Goal: Transaction & Acquisition: Purchase product/service

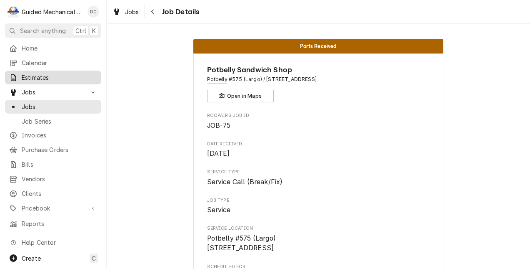
click at [65, 73] on span "Estimates" at bounding box center [59, 77] width 75 height 9
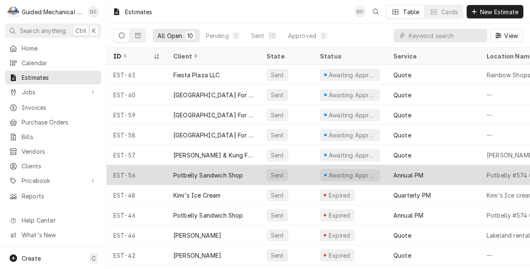
scroll to position [1, 0]
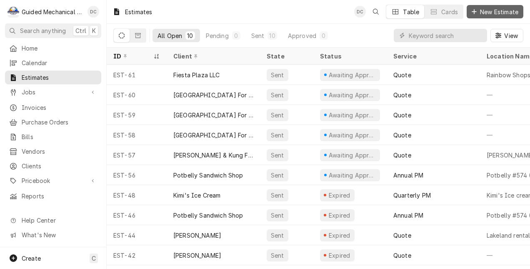
click at [505, 12] on span "New Estimate" at bounding box center [500, 12] width 42 height 9
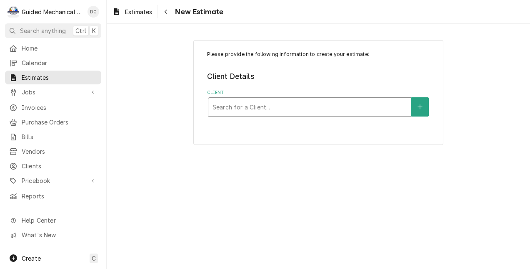
click at [351, 107] on div "Client" at bounding box center [310, 106] width 194 height 15
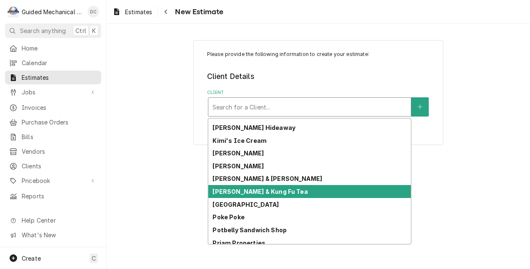
scroll to position [267, 0]
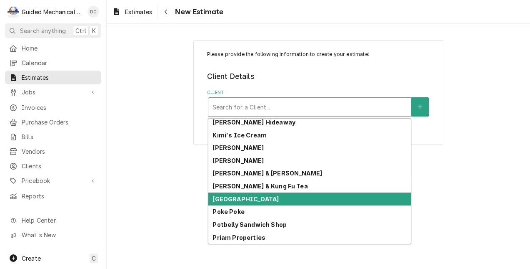
click at [349, 196] on div "[GEOGRAPHIC_DATA]" at bounding box center [309, 198] width 203 height 13
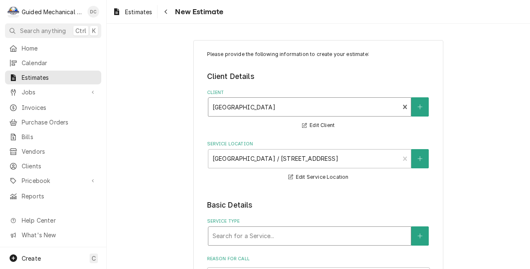
click at [249, 233] on div "Service Type" at bounding box center [310, 235] width 194 height 15
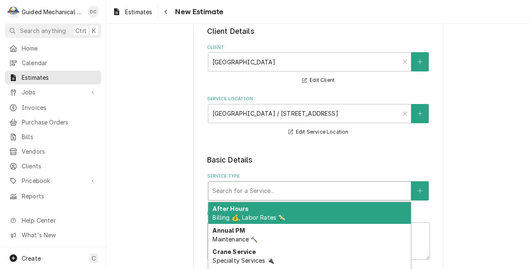
scroll to position [83, 0]
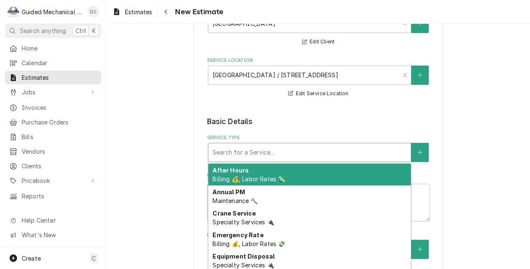
type textarea "x"
type input "q"
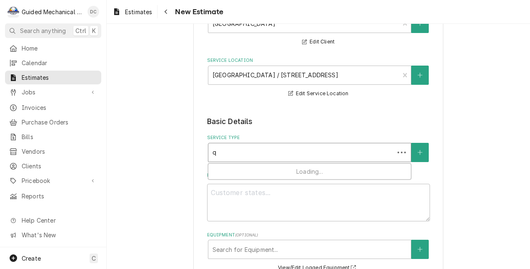
type textarea "x"
type input "qu"
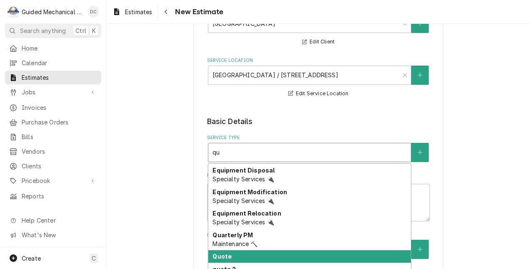
click at [289, 254] on div "Quote" at bounding box center [309, 256] width 203 height 13
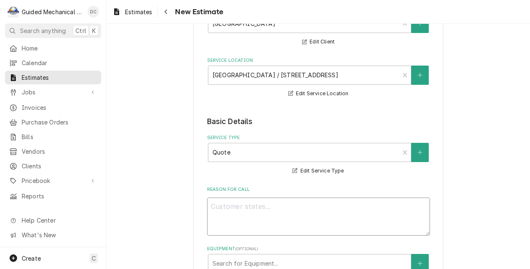
click at [312, 201] on textarea "Reason For Call" at bounding box center [318, 216] width 223 height 38
type textarea "x"
type textarea "f"
type textarea "x"
type textarea "fr"
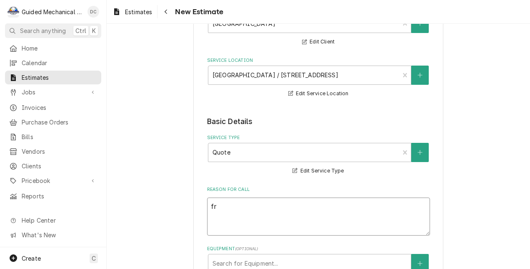
type textarea "x"
type textarea "fre"
type textarea "x"
type textarea "free"
type textarea "x"
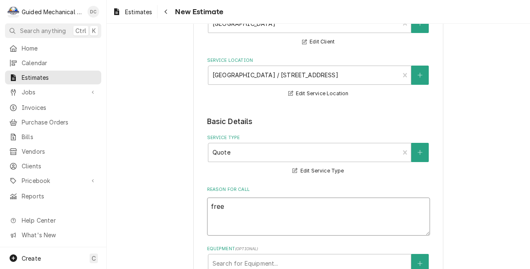
type textarea "freez"
type textarea "x"
type textarea "freeze"
type textarea "x"
type textarea "freezer"
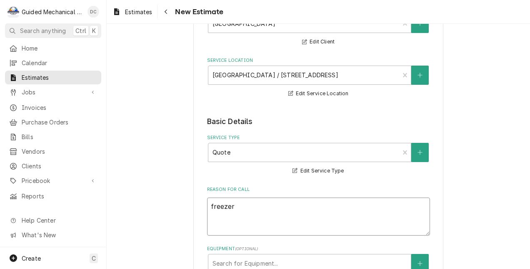
type textarea "x"
type textarea "freezer"
type textarea "x"
type textarea "freezer d"
type textarea "x"
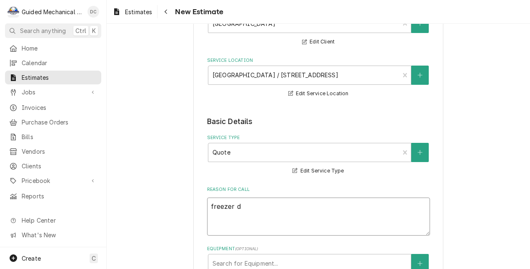
type textarea "freezer do"
type textarea "x"
type textarea "freezer doo"
type textarea "x"
type textarea "freezer door"
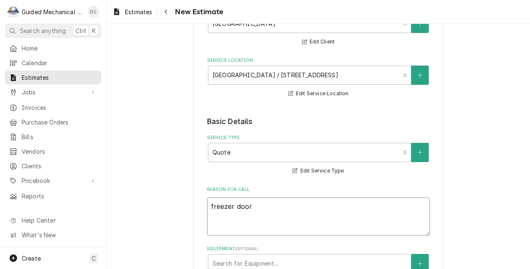
type textarea "x"
type textarea "freezer door"
type textarea "x"
type textarea "freezer door r"
type textarea "x"
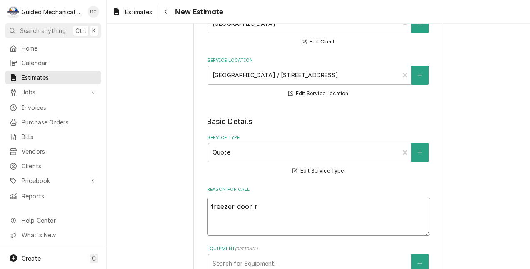
type textarea "freezer door re"
type textarea "x"
type textarea "freezer door rep"
type textarea "x"
type textarea "freezer door repl"
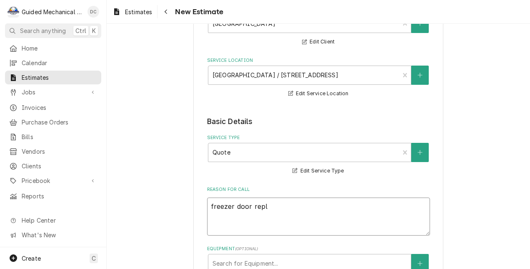
type textarea "x"
type textarea "freezer door repla"
type textarea "x"
type textarea "freezer door replac"
type textarea "x"
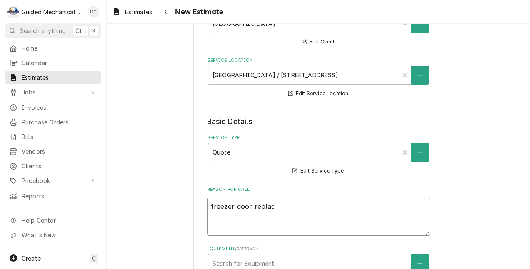
type textarea "freezer door replace"
type textarea "x"
type textarea "freezer door replacem"
type textarea "x"
type textarea "freezer door replaceme"
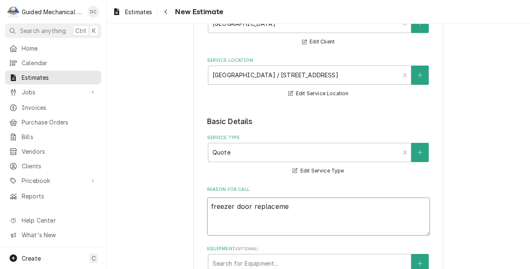
type textarea "x"
type textarea "freezer door replacemen"
type textarea "x"
type textarea "freezer door replacement"
type textarea "x"
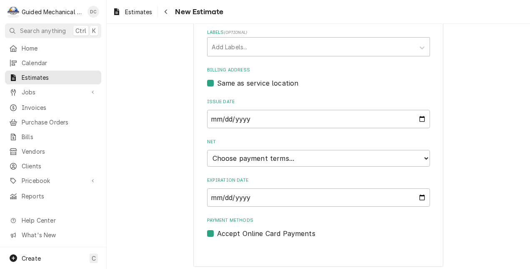
scroll to position [357, 0]
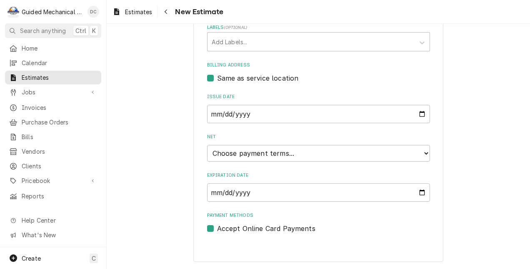
type textarea "freezer door replacement"
click at [298, 153] on select "Choose payment terms... Same Day Net 7 Net 14 Net 21 Net 30 Net 45 Net 60 Net 90" at bounding box center [318, 153] width 223 height 17
type textarea "x"
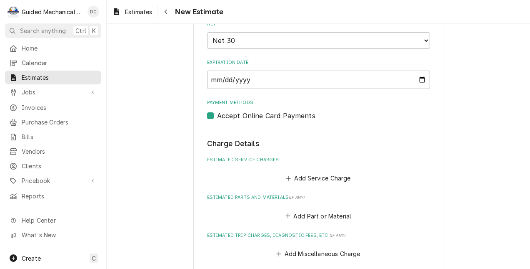
scroll to position [482, 0]
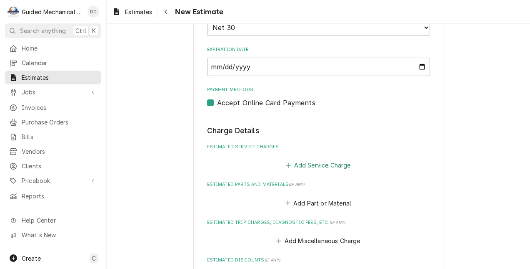
click at [321, 166] on button "Add Service Charge" at bounding box center [319, 165] width 68 height 12
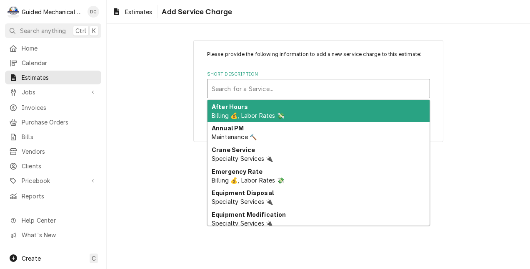
click at [275, 85] on div "Short Description" at bounding box center [319, 88] width 214 height 15
type input "q"
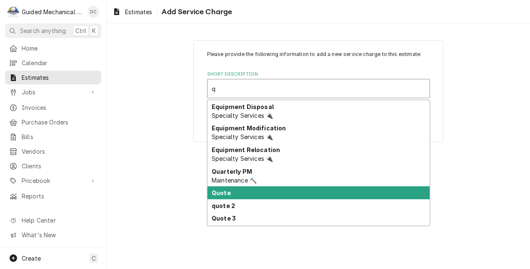
click at [259, 195] on div "Quote" at bounding box center [319, 192] width 222 height 13
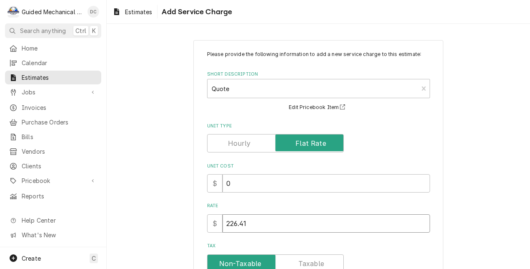
drag, startPoint x: 263, startPoint y: 221, endPoint x: 202, endPoint y: 222, distance: 60.9
click at [202, 222] on div "Please provide the following information to add a new service charge to this es…" at bounding box center [318, 207] width 250 height 335
type textarea "x"
type input "3"
type textarea "x"
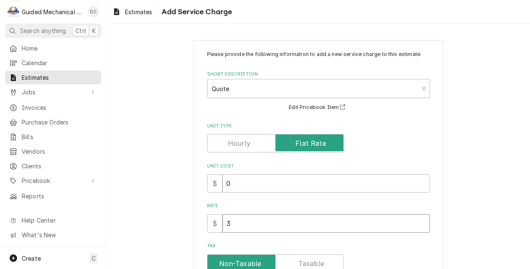
type input "37"
type textarea "x"
type input "374"
type textarea "x"
type input "3746"
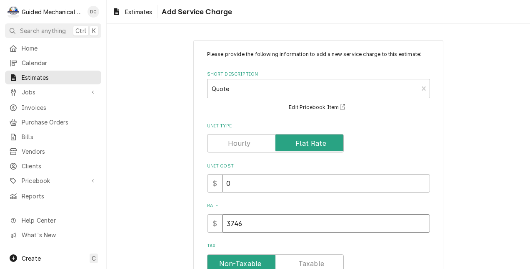
type textarea "x"
type input "3746.1"
type textarea "x"
type input "3746.10"
type textarea "x"
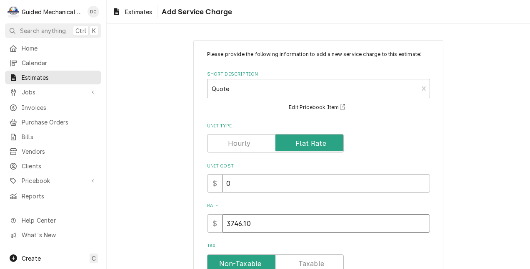
type input "3746.10"
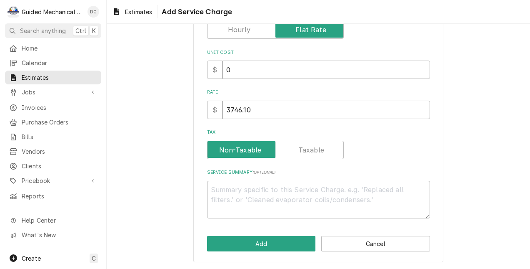
scroll to position [114, 0]
click at [300, 185] on textarea "Service Summary ( optional )" at bounding box center [318, 199] width 223 height 38
type textarea "x"
type textarea "Q"
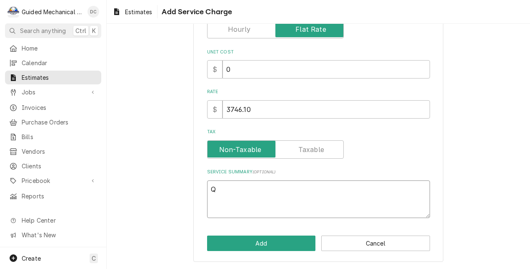
type textarea "x"
type textarea "Qu"
type textarea "x"
type textarea "Quo"
type textarea "x"
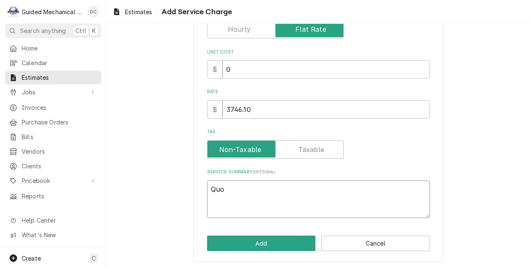
type textarea "Quot"
type textarea "x"
type textarea "Quote"
type textarea "x"
type textarea "Quote"
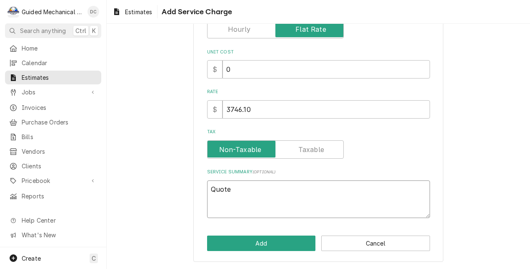
type textarea "x"
type textarea "Quote i"
type textarea "x"
type textarea "Quote is"
type textarea "x"
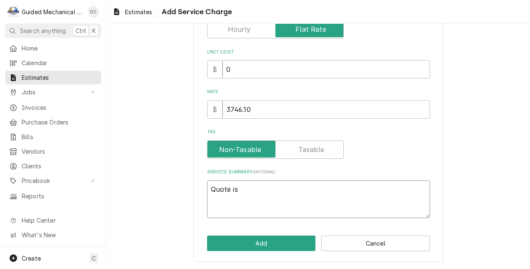
type textarea "Quote is"
type textarea "x"
type textarea "Quote is t"
type textarea "x"
type textarea "Quote is to"
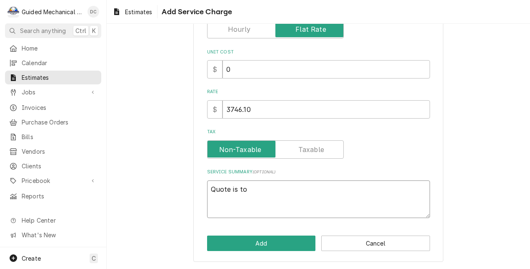
type textarea "x"
type textarea "Quote is to"
type textarea "x"
type textarea "Quote is to i"
type textarea "x"
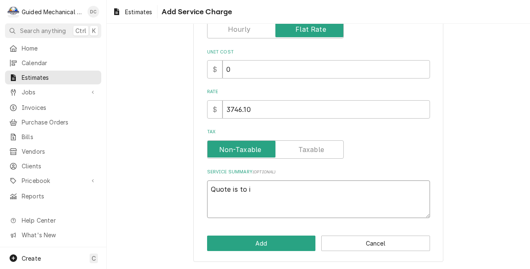
type textarea "Quote is to in"
type textarea "x"
type textarea "Quote is to ins"
type textarea "x"
type textarea "Quote is to inst"
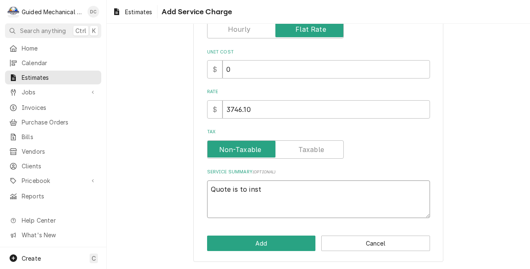
type textarea "x"
type textarea "Quote is to insta"
type textarea "x"
type textarea "Quote is to instal"
type textarea "x"
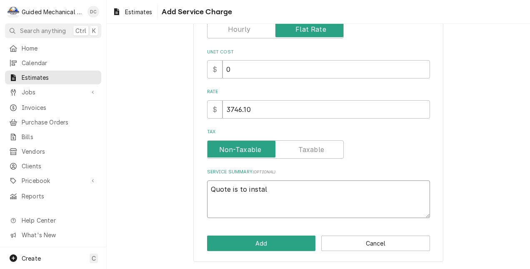
type textarea "Quote is to install"
type textarea "x"
type textarea "Quote is to install"
type textarea "x"
type textarea "Quote is to install N"
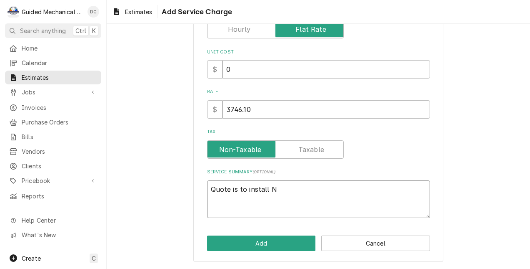
type textarea "x"
type textarea "Quote is to install Ne"
type textarea "x"
type textarea "Quote is to install New"
type textarea "x"
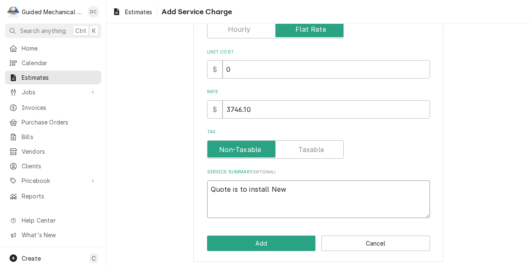
type textarea "Quote is to install New"
type textarea "x"
type textarea "Quote is to install New f"
type textarea "x"
type textarea "Quote is to install New fr"
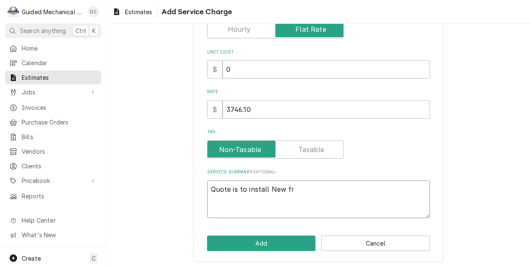
type textarea "x"
type textarea "Quote is to install New fre"
type textarea "x"
type textarea "Quote is to install New free"
type textarea "x"
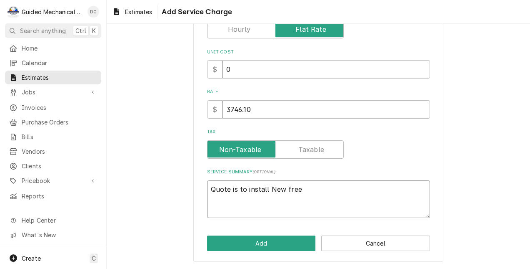
type textarea "Quote is to install New freez"
type textarea "x"
type textarea "Quote is to install New freeze"
type textarea "x"
type textarea "Quote is to install New freezer"
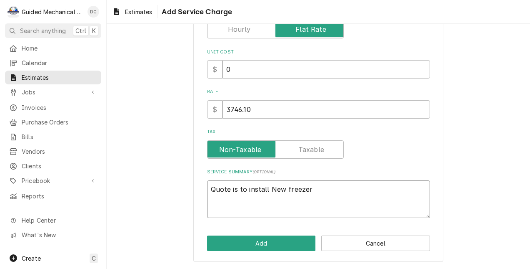
type textarea "x"
type textarea "Quote is to install New freezer"
type textarea "x"
type textarea "Quote is to install New freezer"
type textarea "x"
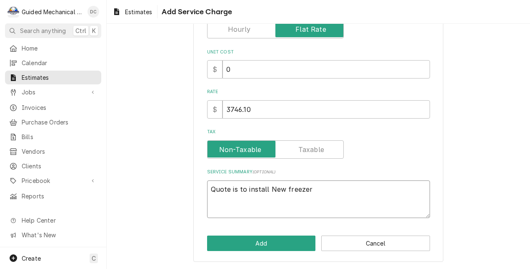
type textarea "Quote is to install New freeze"
type textarea "x"
type textarea "Quote is to install New freez"
type textarea "x"
type textarea "Quote is to install New free"
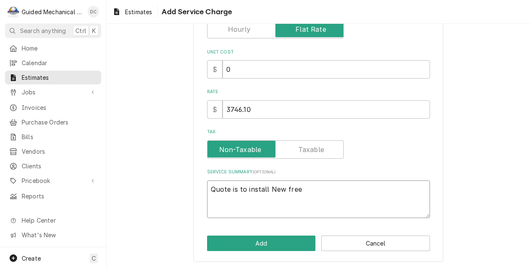
type textarea "x"
type textarea "Quote is to install New fre"
type textarea "x"
type textarea "Quote is to install New fr"
type textarea "x"
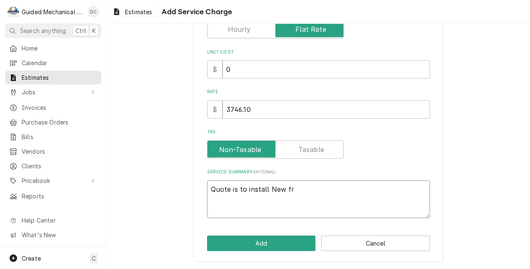
type textarea "Quote is to install New f"
type textarea "x"
type textarea "Quote is to install New"
type textarea "x"
type textarea "Quote is to install New"
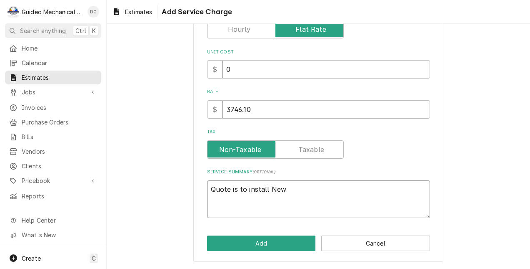
type textarea "x"
type textarea "Quote is to install Ne"
type textarea "x"
type textarea "Quote is to install N"
type textarea "x"
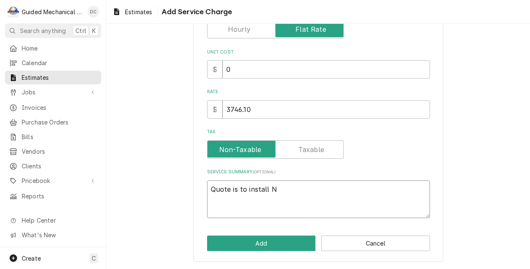
type textarea "Quote is to install"
type textarea "x"
type textarea "Quote is to install N"
type textarea "x"
type textarea "Quote is to install Ne"
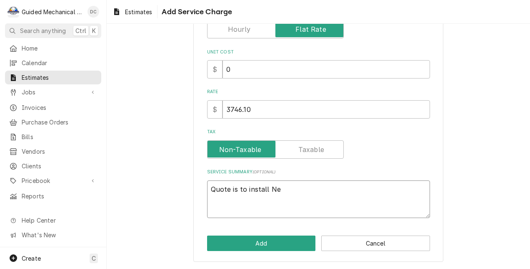
type textarea "x"
type textarea "Quote is to install New"
type textarea "x"
type textarea "Quote is to install New"
type textarea "x"
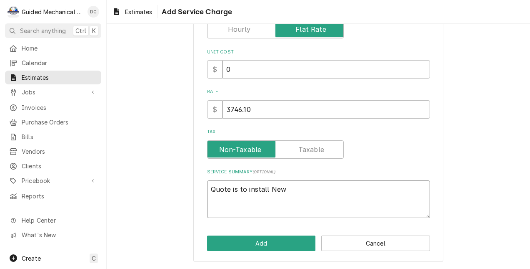
type textarea "Quote is to install New I"
type textarea "x"
type textarea "Quote is to install New IC"
type textarea "x"
type textarea "Quote is to install New ICS"
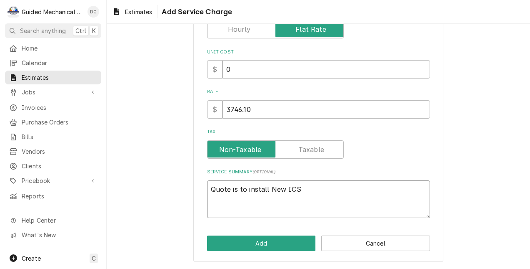
type textarea "x"
type textarea "Quote is to install New ICS"
type textarea "x"
type textarea "Quote is to install New ICS f"
type textarea "x"
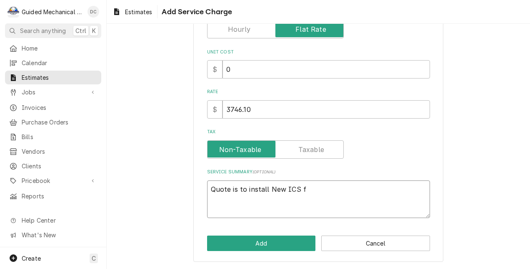
type textarea "Quote is to install New ICS fr"
type textarea "x"
type textarea "Quote is to install New ICS fre"
type textarea "x"
type textarea "Quote is to install New ICS free"
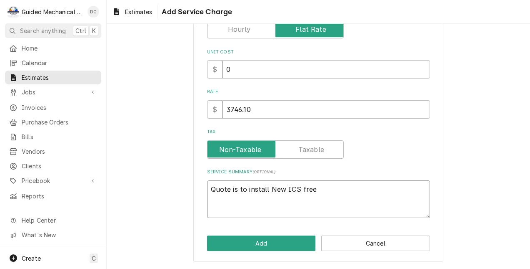
type textarea "x"
type textarea "Quote is to install New ICS freez"
type textarea "x"
type textarea "Quote is to install New ICS freeze"
type textarea "x"
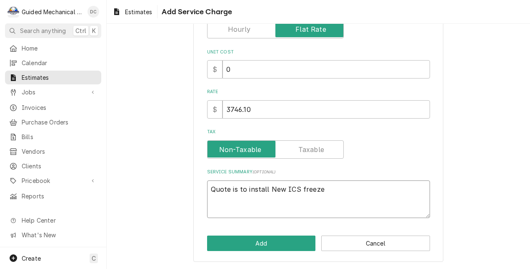
type textarea "Quote is to install New ICS freezer"
type textarea "x"
type textarea "Quote is to install New ICS freezer"
type textarea "x"
type textarea "Quote is to install New ICS freezer d"
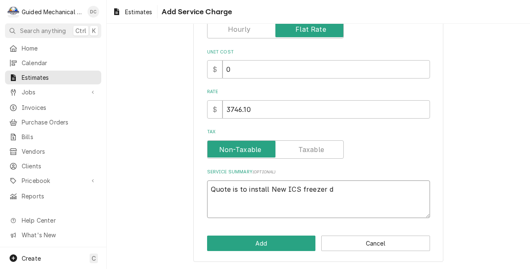
type textarea "x"
type textarea "Quote is to install New ICS freezer do"
type textarea "x"
type textarea "Quote is to install New ICS freezer doo"
type textarea "x"
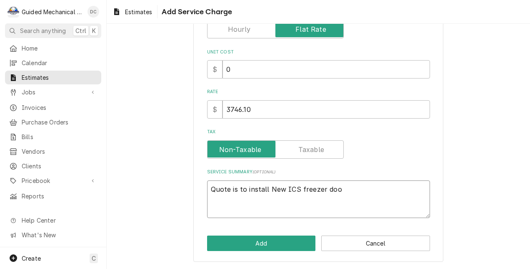
type textarea "Quote is to install New ICS freezer door"
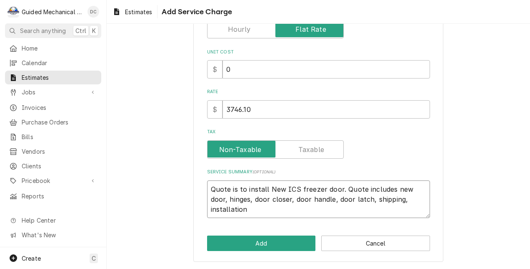
click at [207, 186] on textarea "Quote is to install New ICS freezer door. Quote includes new door, hinges, door…" at bounding box center [318, 199] width 223 height 38
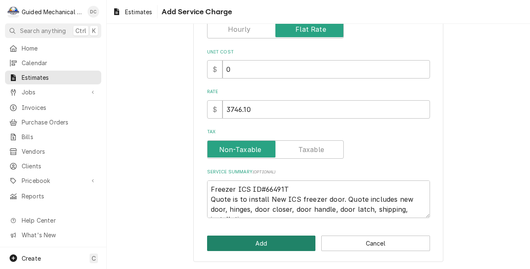
click at [299, 243] on button "Add" at bounding box center [261, 242] width 109 height 15
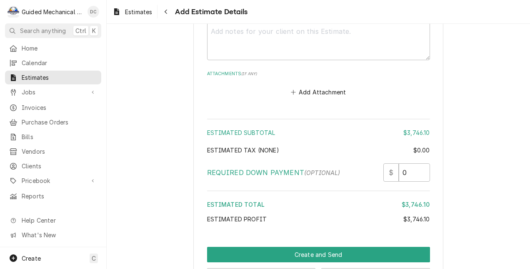
scroll to position [972, 0]
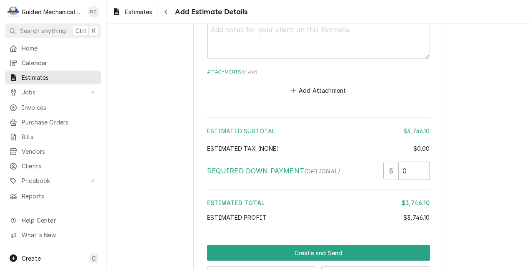
click at [410, 172] on input "0" at bounding box center [414, 170] width 31 height 18
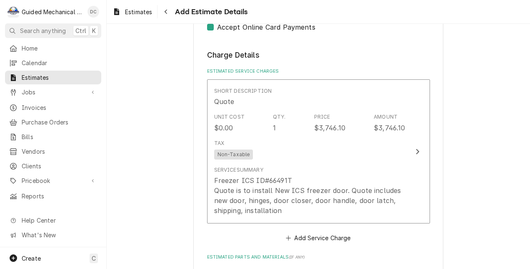
scroll to position [555, 0]
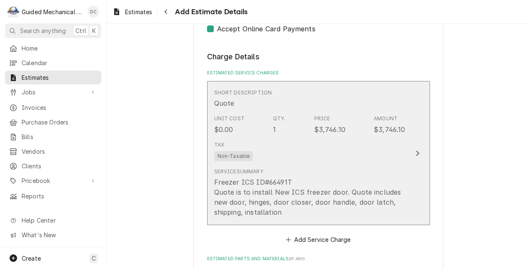
click at [412, 160] on button "Short Description Quote Unit Cost $0.00 Qty. 1 Price $3,746.10 Amount $3,746.10…" at bounding box center [318, 153] width 223 height 144
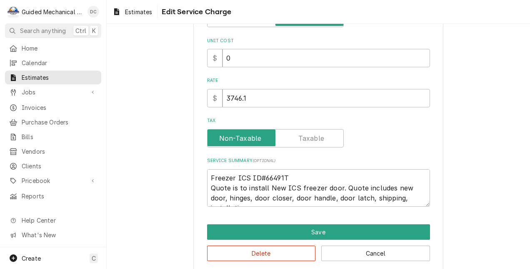
scroll to position [10, 0]
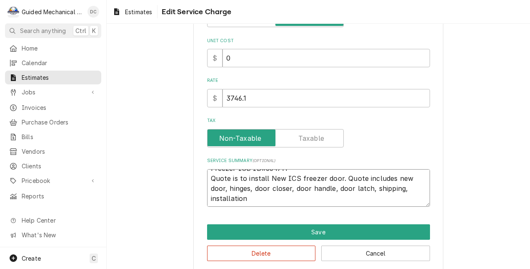
click at [355, 196] on textarea "Freezer ICS ID#66491T Quote is to install New ICS freezer door. Quote includes …" at bounding box center [318, 188] width 223 height 38
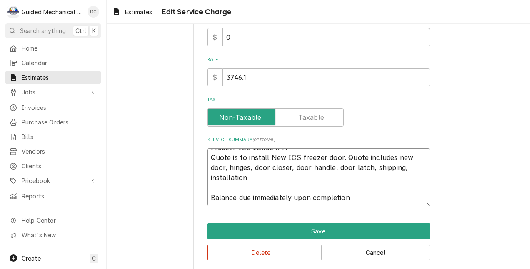
scroll to position [156, 0]
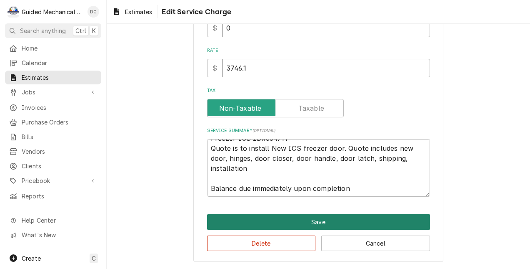
click at [380, 220] on button "Save" at bounding box center [318, 221] width 223 height 15
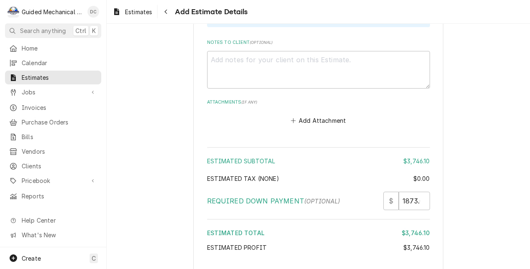
scroll to position [1004, 0]
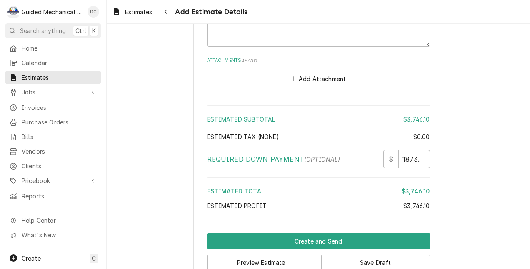
click at [293, 259] on button "Preview Estimate" at bounding box center [261, 261] width 109 height 15
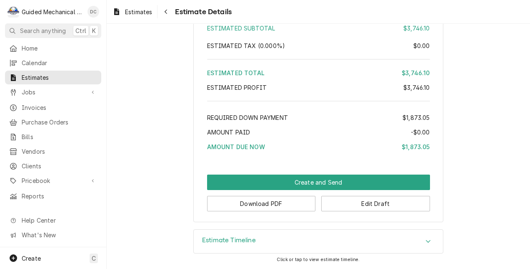
scroll to position [830, 0]
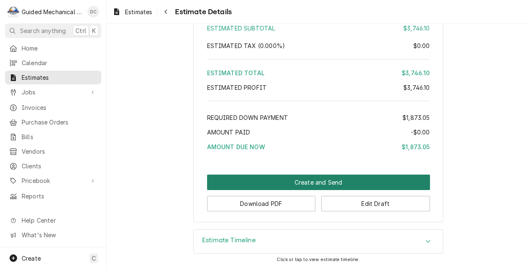
click at [355, 178] on button "Create and Send" at bounding box center [318, 181] width 223 height 15
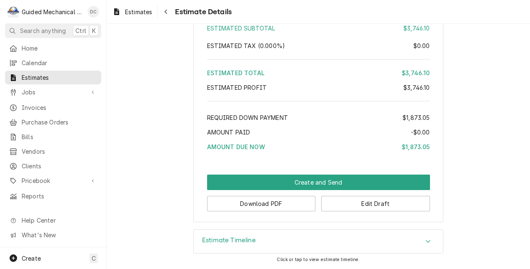
scroll to position [825, 0]
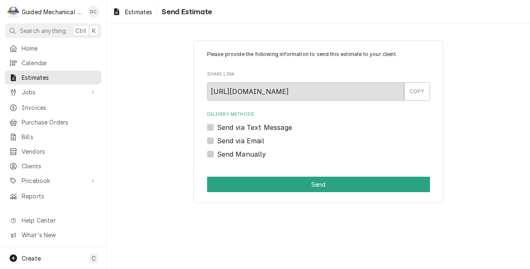
click at [217, 126] on label "Send via Text Message" at bounding box center [254, 127] width 75 height 10
click at [217, 126] on input "Send via Text Message" at bounding box center [328, 131] width 223 height 18
checkbox input "true"
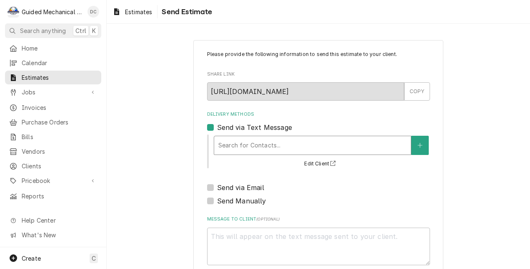
click at [283, 144] on div "Delivery Methods" at bounding box center [312, 145] width 188 height 15
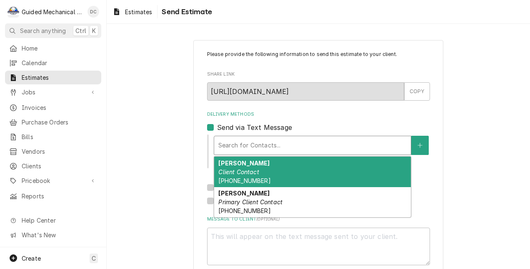
click at [353, 169] on div "Elena Hernandez Client Contact (941) 544-6651" at bounding box center [312, 171] width 197 height 30
type textarea "x"
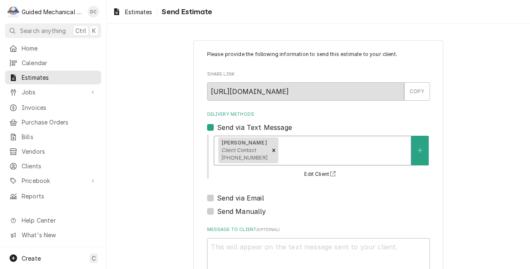
click at [217, 198] on label "Send via Email" at bounding box center [240, 198] width 47 height 10
click at [217, 198] on input "Send via Email" at bounding box center [328, 202] width 223 height 18
checkbox input "true"
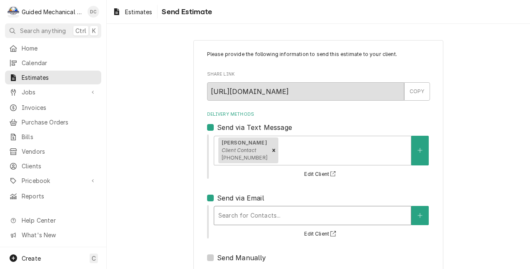
click at [271, 211] on div "Delivery Methods" at bounding box center [312, 215] width 188 height 15
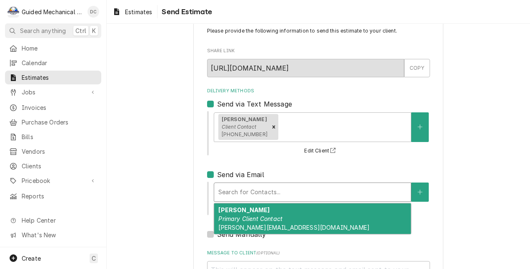
scroll to position [42, 0]
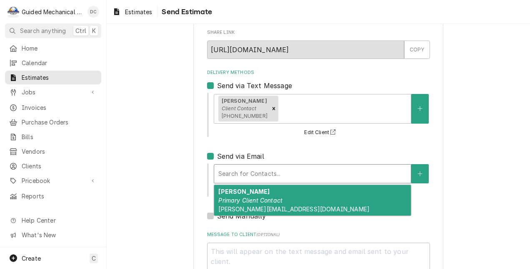
click at [323, 196] on div "Rodney Primary Client Contact rodney@t-bred.com" at bounding box center [312, 200] width 197 height 30
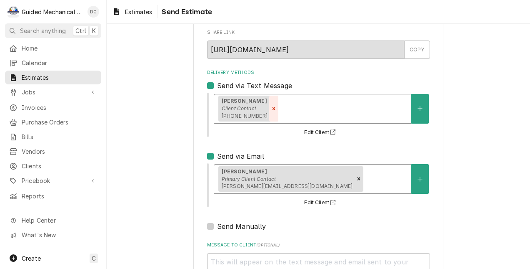
click at [271, 106] on icon "Remove [object Object]" at bounding box center [274, 108] width 6 height 6
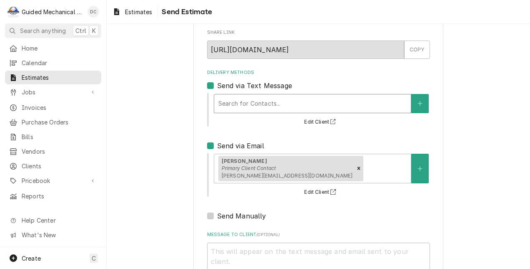
click at [263, 106] on div "Delivery Methods" at bounding box center [312, 103] width 188 height 15
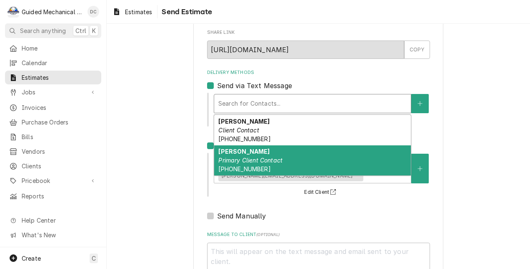
click at [261, 158] on em "Primary Client Contact" at bounding box center [250, 159] width 64 height 7
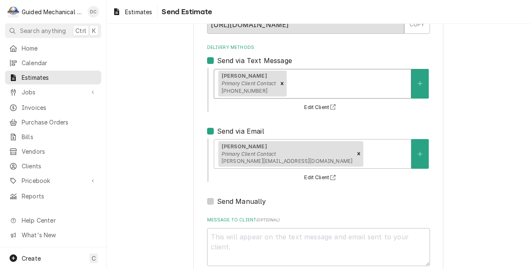
scroll to position [115, 0]
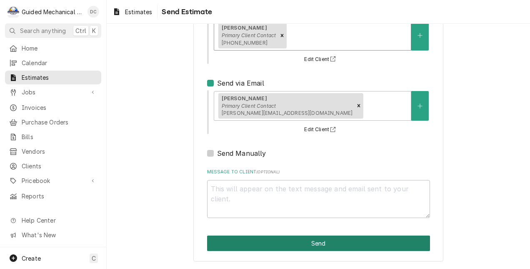
click at [364, 239] on button "Send" at bounding box center [318, 242] width 223 height 15
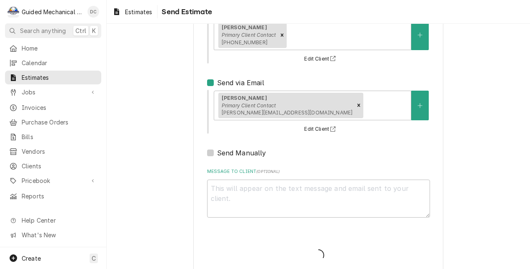
type textarea "x"
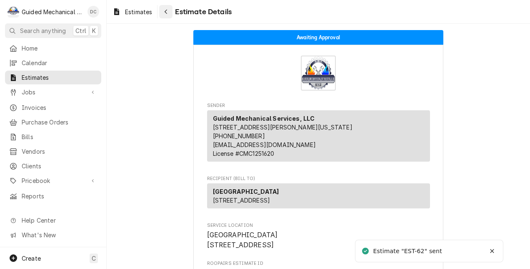
click at [166, 15] on div "Navigate back" at bounding box center [166, 12] width 8 height 8
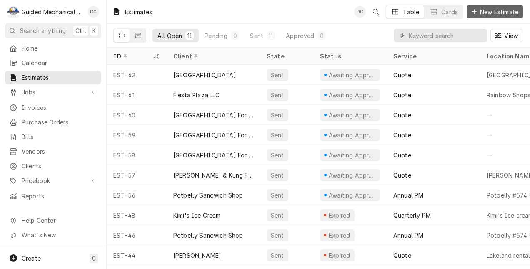
click at [514, 8] on span "New Estimate" at bounding box center [500, 12] width 42 height 9
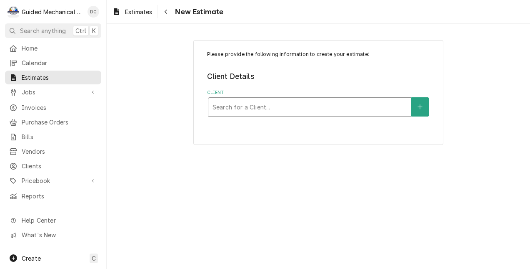
click at [344, 105] on div "Client" at bounding box center [310, 106] width 194 height 15
type input "pell"
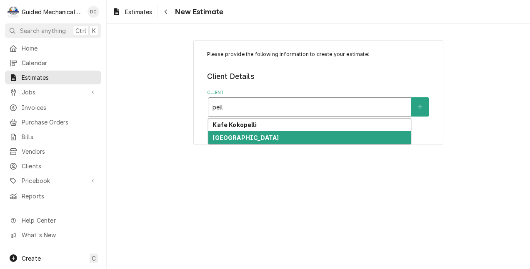
click at [324, 134] on div "[GEOGRAPHIC_DATA]" at bounding box center [309, 137] width 203 height 13
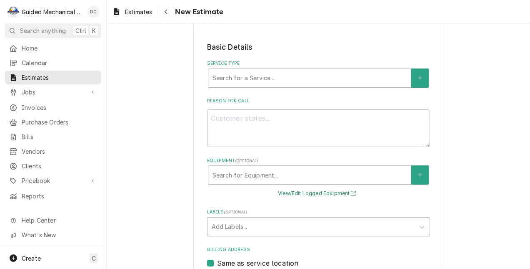
scroll to position [167, 0]
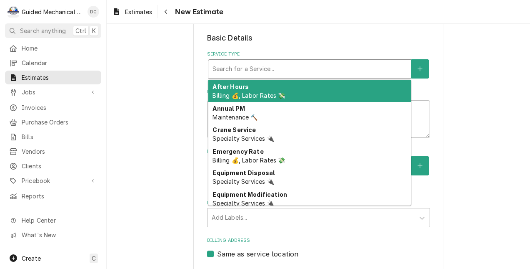
click at [312, 65] on div "Service Type" at bounding box center [310, 68] width 194 height 15
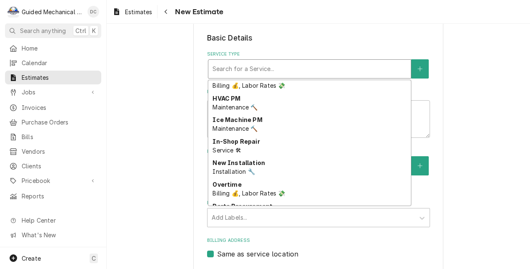
scroll to position [279, 0]
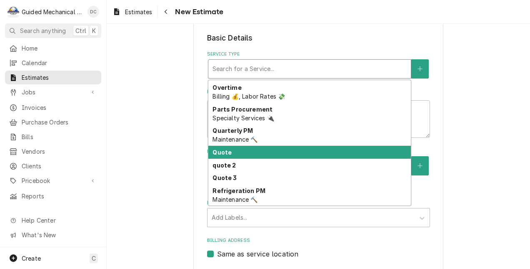
click at [249, 150] on div "Quote" at bounding box center [309, 152] width 203 height 13
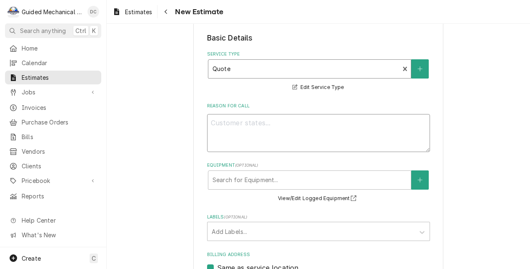
click at [254, 124] on textarea "Reason For Call" at bounding box center [318, 133] width 223 height 38
type textarea "x"
type textarea "f"
type textarea "x"
type textarea "fr"
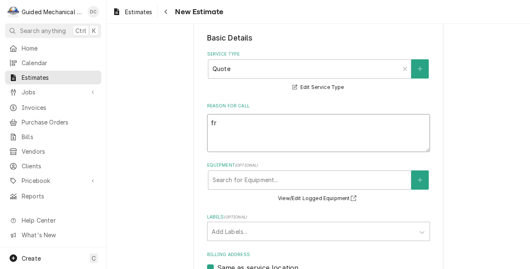
type textarea "x"
type textarea "fre"
type textarea "x"
type textarea "free"
type textarea "x"
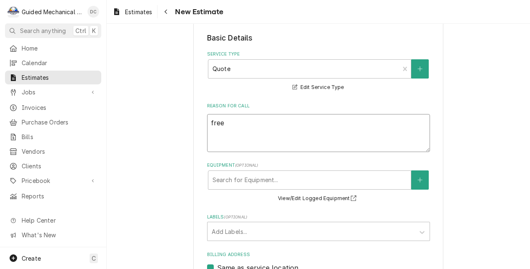
type textarea "freez"
type textarea "x"
type textarea "freeze"
type textarea "x"
type textarea "freezer"
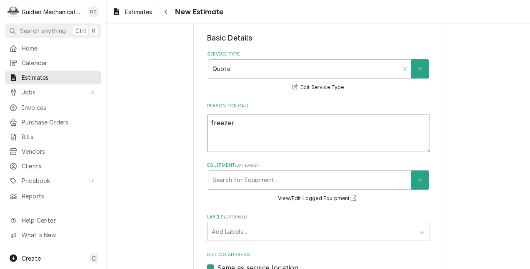
type textarea "x"
type textarea "freezer"
type textarea "x"
type textarea "freezer r"
type textarea "x"
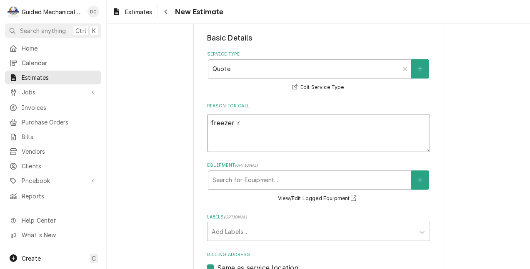
type textarea "freezer re"
type textarea "x"
type textarea "freezer rep"
type textarea "x"
type textarea "freezer repl"
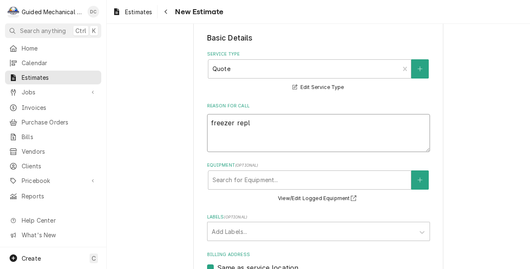
type textarea "x"
type textarea "freezer repla"
type textarea "x"
type textarea "freezer replac"
type textarea "x"
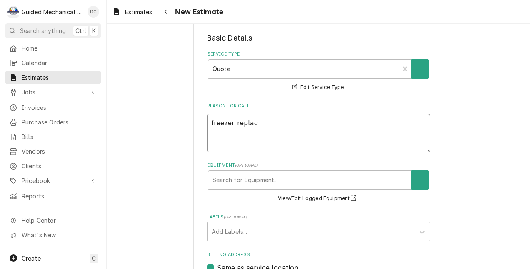
type textarea "freezer replace"
type textarea "x"
type textarea "freezer replacem"
type textarea "x"
type textarea "freezer replaceme"
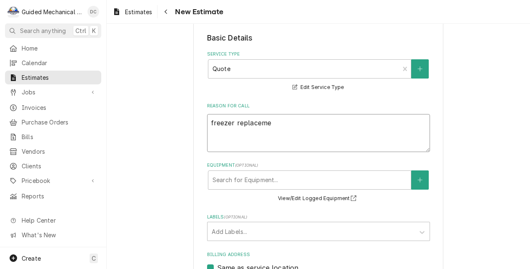
type textarea "x"
type textarea "freezer replacemen"
type textarea "x"
type textarea "freezer replacement"
type textarea "x"
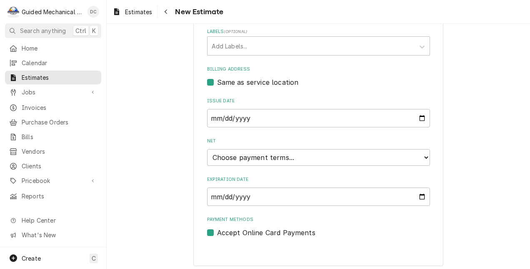
scroll to position [357, 0]
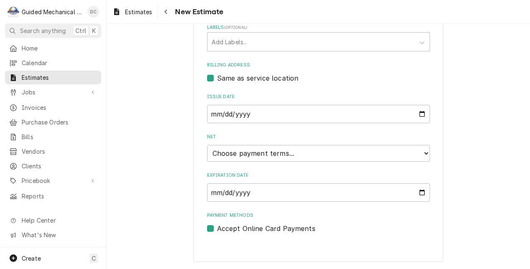
type textarea "freezer replacement"
click at [295, 158] on select "Choose payment terms... Same Day Net 7 Net 14 Net 21 Net 30 Net 45 Net 60 Net 90" at bounding box center [318, 153] width 223 height 17
type textarea "x"
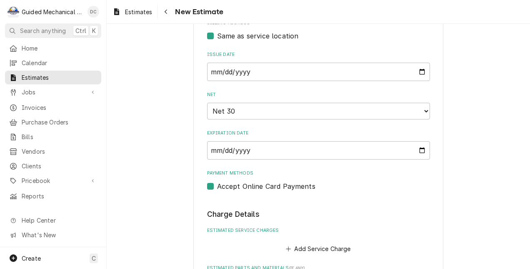
scroll to position [482, 0]
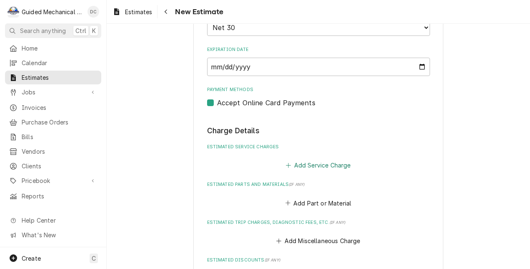
click at [323, 161] on button "Add Service Charge" at bounding box center [319, 165] width 68 height 12
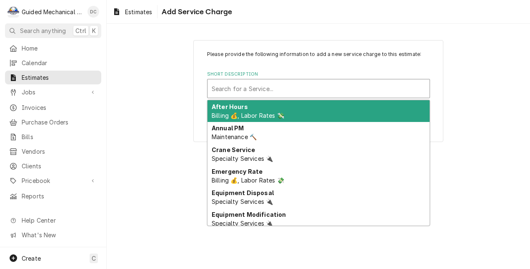
click at [291, 87] on div "Short Description" at bounding box center [319, 88] width 214 height 15
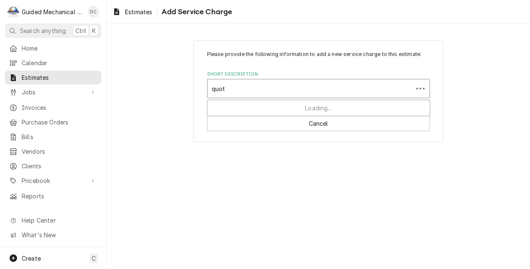
type input "quote"
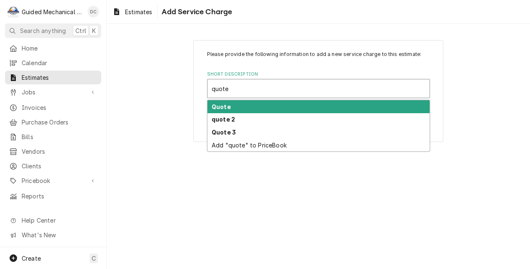
click at [293, 104] on div "Quote" at bounding box center [319, 106] width 222 height 13
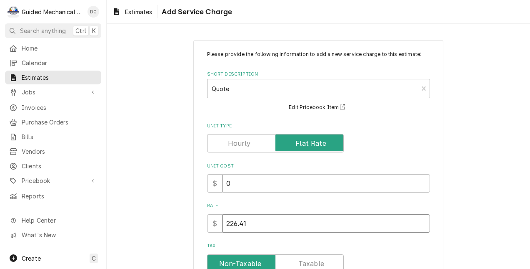
drag, startPoint x: 255, startPoint y: 225, endPoint x: 216, endPoint y: 228, distance: 39.3
click at [208, 229] on div "$ 226.41" at bounding box center [318, 223] width 223 height 18
type textarea "x"
type input "1"
type textarea "x"
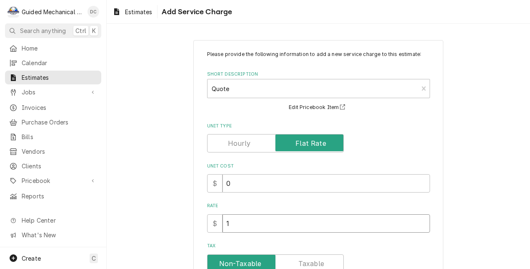
type input "11"
type textarea "x"
type input "119"
type textarea "x"
type input "1193"
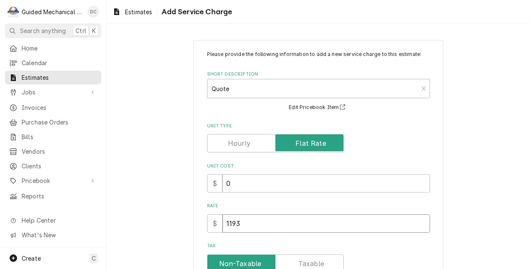
type textarea "x"
type input "11933"
type textarea "x"
type input "11933.5"
type textarea "x"
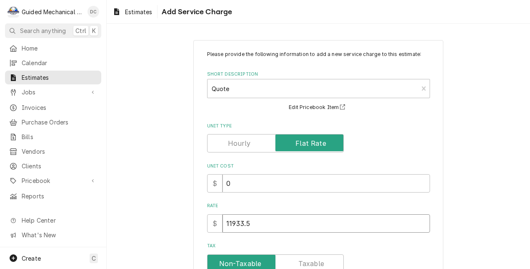
type input "11933.57"
type textarea "x"
type input "11933.57"
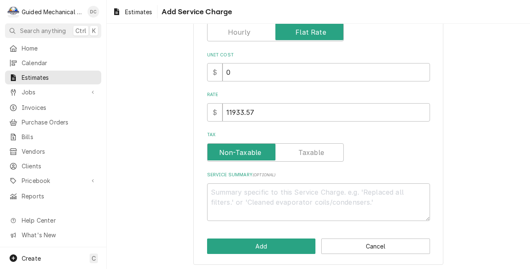
scroll to position [114, 0]
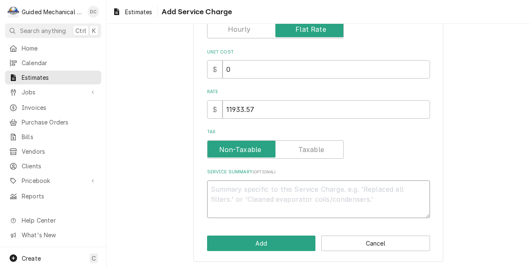
click at [346, 187] on textarea "Service Summary ( optional )" at bounding box center [318, 199] width 223 height 38
type textarea "x"
type textarea "Q"
type textarea "x"
type textarea "Qu"
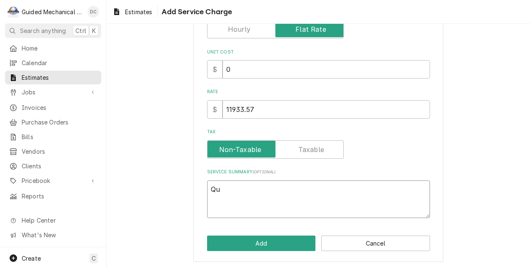
type textarea "x"
type textarea "Quo"
type textarea "x"
type textarea "Quot"
type textarea "x"
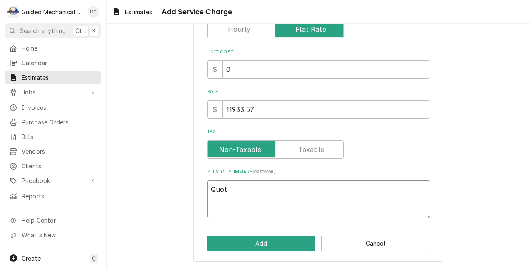
type textarea "Quote"
type textarea "x"
type textarea "Quote"
type textarea "x"
type textarea "Quote i"
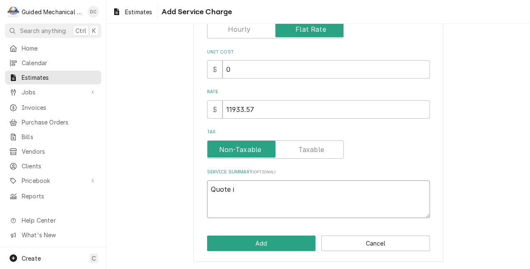
type textarea "x"
type textarea "Quote is"
type textarea "x"
type textarea "Quote is"
type textarea "x"
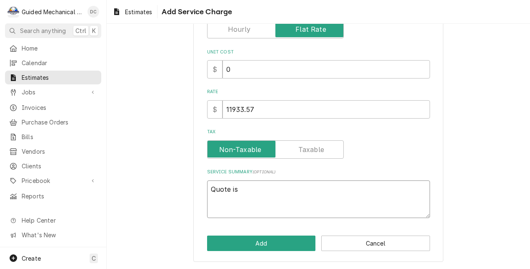
type textarea "Quote is s"
type textarea "x"
type textarea "Quote is"
type textarea "x"
type textarea "Quote is t"
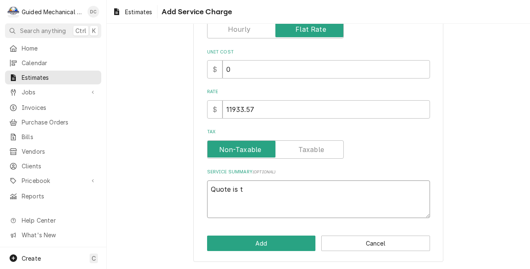
type textarea "x"
type textarea "Quote is to"
type textarea "x"
type textarea "Quote is to"
type textarea "x"
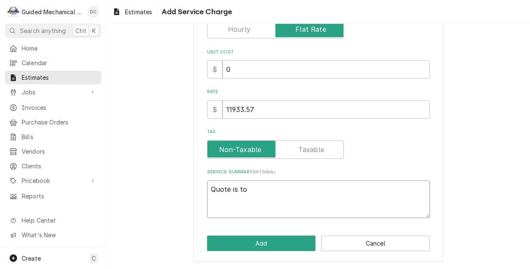
type textarea "Quote is to r"
type textarea "x"
type textarea "Quote is to re"
type textarea "x"
type textarea "Quote is to rep"
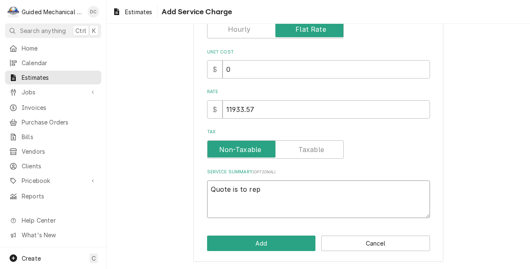
type textarea "x"
type textarea "Quote is to repl"
type textarea "x"
type textarea "Quote is to repla"
type textarea "x"
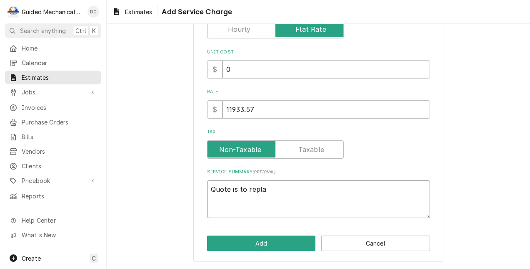
type textarea "Quote is to replac"
type textarea "x"
type textarea "Quote is to replace"
type textarea "x"
type textarea "Quote is to replace"
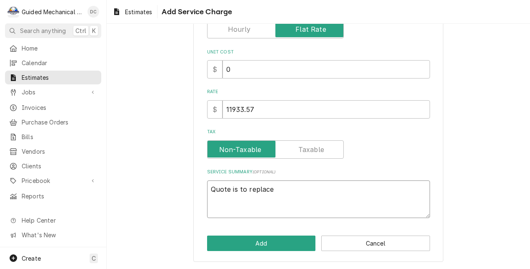
type textarea "x"
type textarea "Quote is to replace w"
type textarea "x"
type textarea "Quote is to replace wa"
type textarea "x"
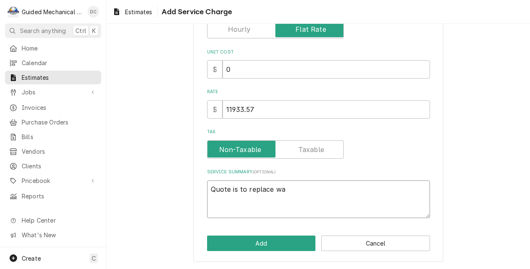
type textarea "Quote is to replace wal"
type textarea "x"
type textarea "Quote is to replace walk"
type textarea "x"
type textarea "Quote is to replace walk"
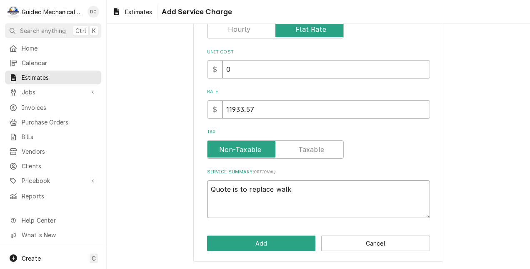
type textarea "x"
type textarea "Quote is to replace walk i"
type textarea "x"
type textarea "Quote is to replace walk in"
type textarea "x"
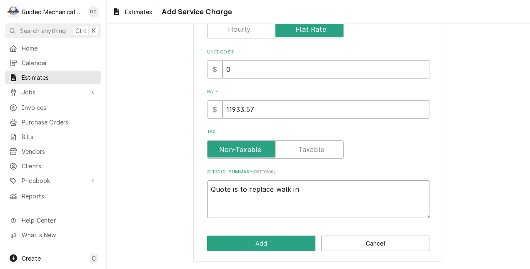
type textarea "Quote is to replace walk in"
type textarea "x"
type textarea "Quote is to replace walk in f"
type textarea "x"
type textarea "Quote is to replace walk in fr"
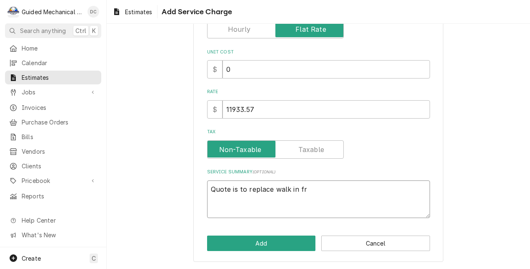
type textarea "x"
type textarea "Quote is to replace walk in fre"
type textarea "x"
type textarea "Quote is to replace walk in free"
type textarea "x"
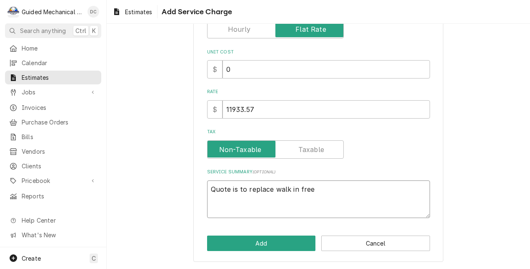
type textarea "Quote is to replace walk in freez"
type textarea "x"
type textarea "Quote is to replace walk in freeze"
type textarea "x"
type textarea "Quote is to replace walk in freezer"
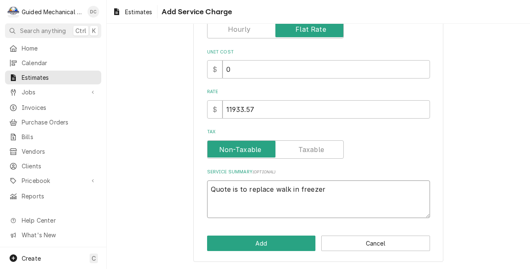
type textarea "x"
type textarea "Quote is to replace walk in freezer"
type textarea "x"
type textarea "Quote is to replace walk in freezer e"
type textarea "x"
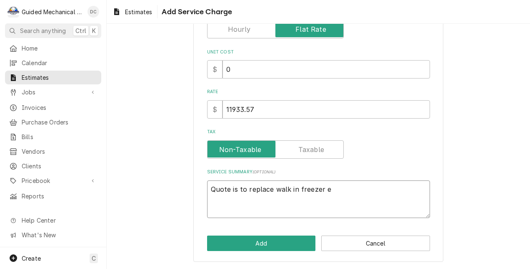
type textarea "Quote is to replace walk in freezer ev"
type textarea "x"
type textarea "Quote is to replace walk in freezer eva"
type textarea "x"
type textarea "Quote is to replace walk in freezer evap"
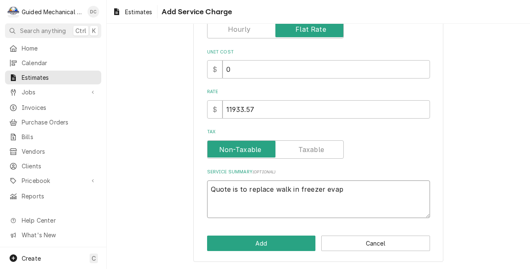
type textarea "x"
type textarea "Quote is to replace walk in freezer evapo"
type textarea "x"
type textarea "Quote is to replace walk in freezer evapor"
type textarea "x"
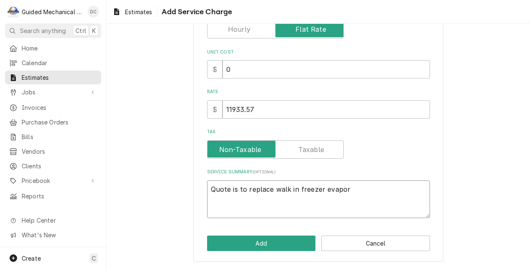
type textarea "Quote is to replace walk in freezer evapora"
type textarea "x"
type textarea "Quote is to replace walk in freezer evaporat"
type textarea "x"
type textarea "Quote is to replace walk in freezer evaporato"
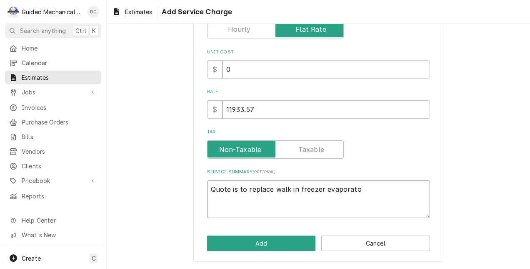
type textarea "x"
type textarea "Quote is to replace walk in freezer evaporator"
type textarea "x"
type textarea "Quote is to replace walk in freezer evaporator"
type textarea "x"
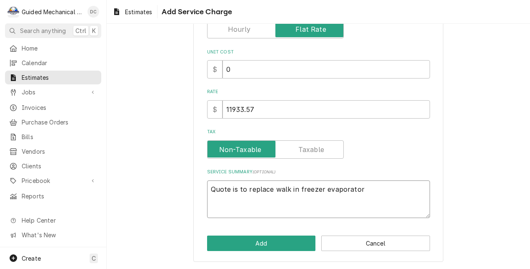
type textarea "Quote is to replace walk in freezer evaporator a"
type textarea "x"
type textarea "Quote is to replace walk in freezer evaporator an"
type textarea "x"
type textarea "Quote is to replace walk in freezer evaporator and"
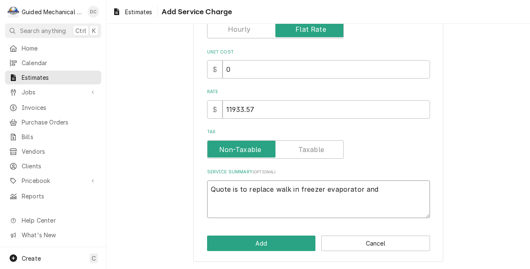
type textarea "x"
type textarea "Quote is to replace walk in freezer evaporator and"
type textarea "x"
type textarea "Quote is to replace walk in freezer evaporator and c"
type textarea "x"
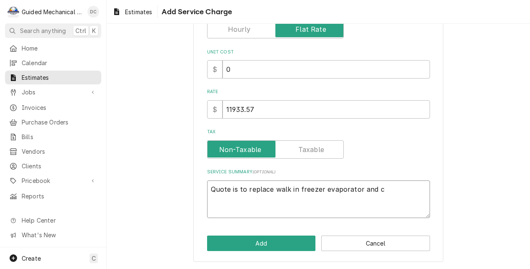
type textarea "Quote is to replace walk in freezer evaporator and co"
type textarea "x"
type textarea "Quote is to replace walk in freezer evaporator and con"
type textarea "x"
type textarea "Quote is to replace walk in freezer evaporator and cond"
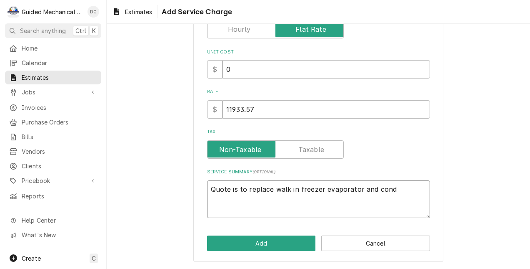
type textarea "x"
type textarea "Quote is to replace walk in freezer evaporator and conde"
type textarea "x"
type textarea "Quote is to replace walk in freezer evaporator and conden"
type textarea "x"
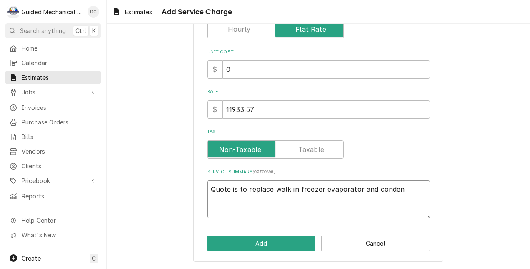
type textarea "Quote is to replace walk in freezer evaporator and condens"
type textarea "x"
type textarea "Quote is to replace walk in freezer evaporator and condense"
type textarea "x"
type textarea "Quote is to replace walk in freezer evaporator and condenser"
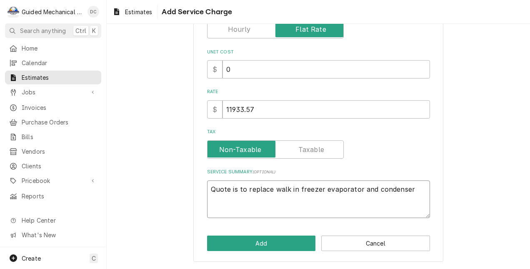
type textarea "x"
type textarea "Quote is to replace walk in freezer evaporator and condenser"
drag, startPoint x: 233, startPoint y: 105, endPoint x: 225, endPoint y: 106, distance: 8.4
click at [225, 106] on input "11933.57" at bounding box center [327, 109] width 208 height 18
type textarea "x"
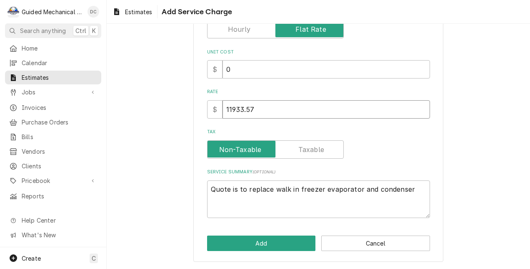
type input "1233.57"
type textarea "x"
type input "12133.57"
type textarea "x"
type input "12133.57"
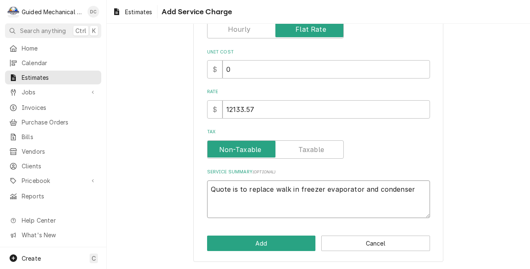
click at [369, 187] on textarea "Quote is to replace walk in freezer evaporator and condenser" at bounding box center [318, 199] width 223 height 38
type textarea "x"
type textarea "Quote is to replace walk in freezer evaporator an condenser"
type textarea "x"
type textarea "Quote is to replace walk in freezer evaporator a condenser"
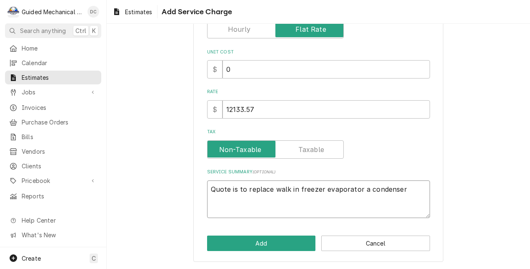
type textarea "x"
type textarea "Quote is to replace walk in freezer evaporator condenser"
type textarea "x"
click at [394, 188] on textarea "Quote is to replace walk in freezer evaporator, condenser, install new drain he…" at bounding box center [318, 199] width 223 height 38
click at [368, 203] on textarea "Quote is to replace walk in freezer evaporator, condenser, and install new drai…" at bounding box center [318, 199] width 223 height 38
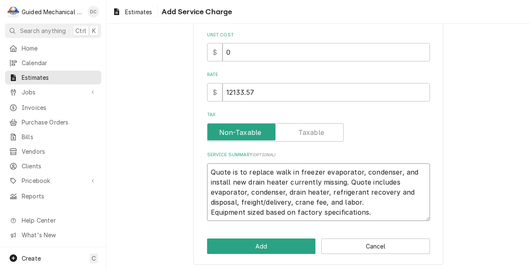
scroll to position [134, 0]
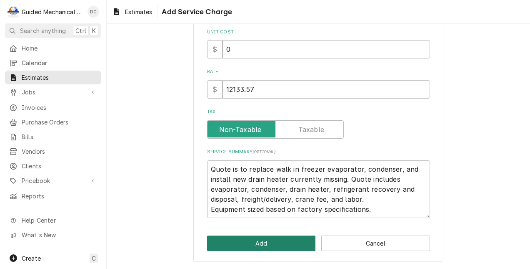
click at [291, 241] on button "Add" at bounding box center [261, 242] width 109 height 15
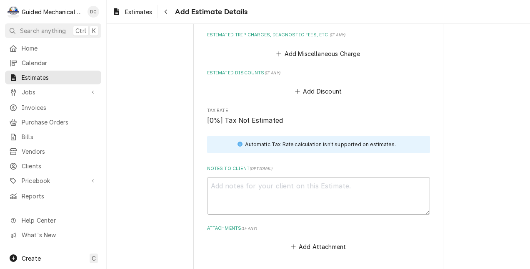
scroll to position [931, 0]
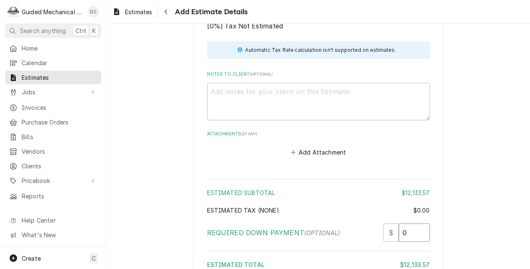
click at [409, 234] on input "0" at bounding box center [414, 232] width 31 height 18
click at [410, 233] on input "0" at bounding box center [414, 232] width 31 height 18
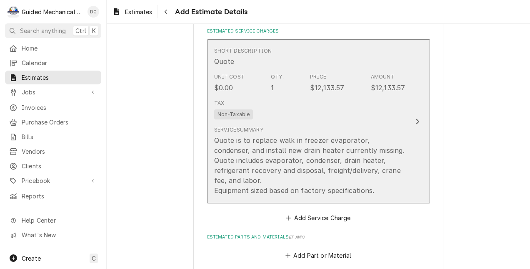
click at [316, 105] on div "Tax Non-Taxable" at bounding box center [309, 109] width 191 height 27
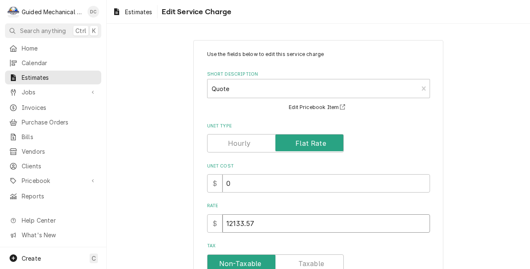
click at [242, 223] on input "12133.57" at bounding box center [327, 223] width 208 height 18
click at [495, 184] on div "Use the fields below to edit this service charge Short Description Quote Edit P…" at bounding box center [319, 228] width 424 height 391
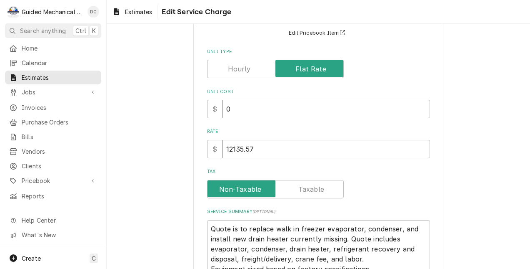
scroll to position [156, 0]
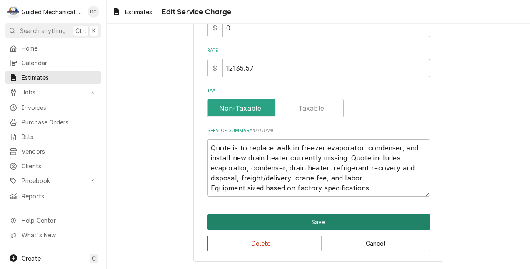
click at [284, 222] on button "Save" at bounding box center [318, 221] width 223 height 15
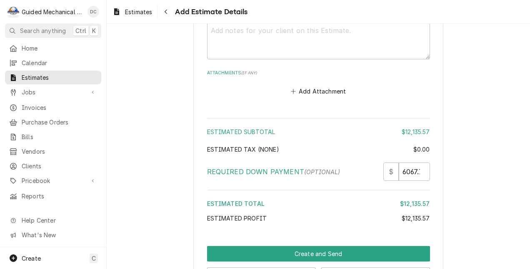
scroll to position [1024, 0]
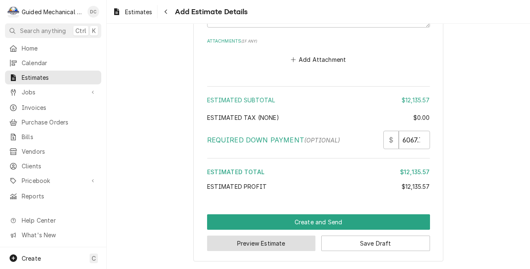
click at [268, 244] on button "Preview Estimate" at bounding box center [261, 242] width 109 height 15
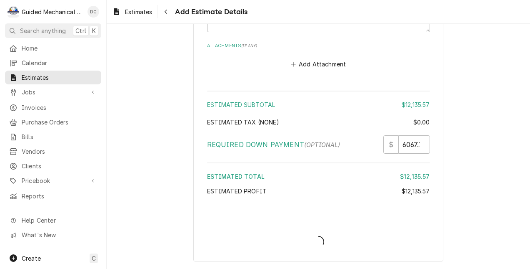
scroll to position [1019, 0]
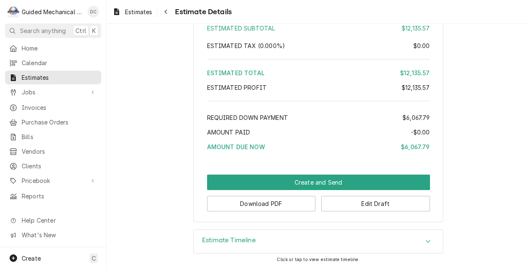
scroll to position [830, 0]
click at [387, 203] on button "Edit Draft" at bounding box center [375, 203] width 109 height 15
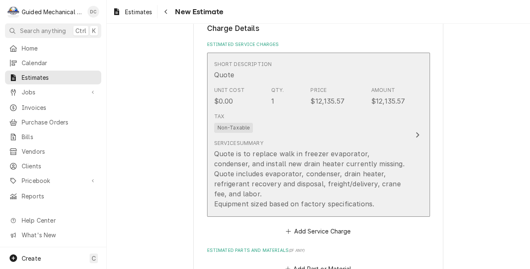
click at [404, 127] on button "Short Description Quote Unit Cost $0.00 Qty. 1 Price $12,135.57 Amount $12,135.…" at bounding box center [318, 135] width 223 height 164
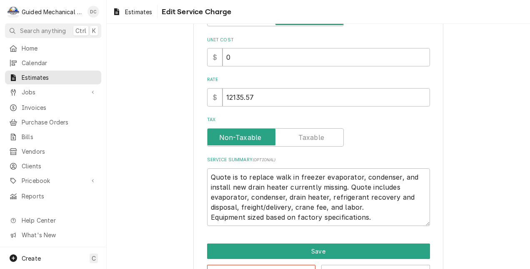
scroll to position [156, 0]
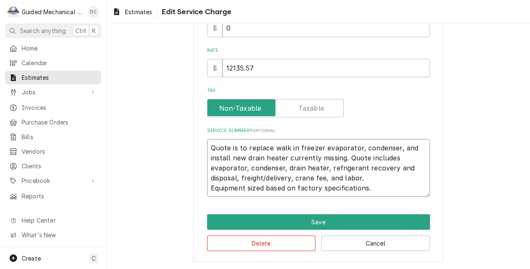
click at [406, 189] on textarea "Quote is to replace walk in freezer evaporator, condenser, and install new drai…" at bounding box center [318, 168] width 223 height 58
type textarea "x"
type textarea "Quote is to replace walk in freezer evaporator, condenser, and install new drai…"
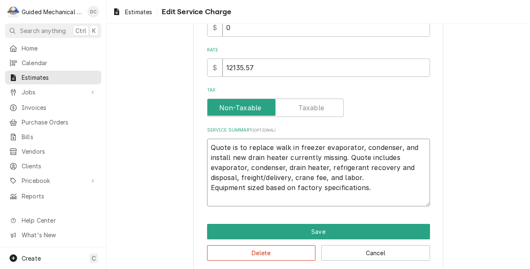
type textarea "x"
type textarea "Quote is to replace walk in freezer evaporator, condenser, and install new drai…"
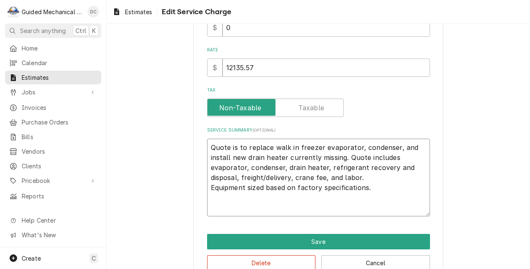
type textarea "x"
type textarea "Quote is to replace walk in freezer evaporator, condenser, and install new drai…"
type textarea "x"
type textarea "Quote is to replace walk in freezer evaporator, condenser, and install new drai…"
type textarea "x"
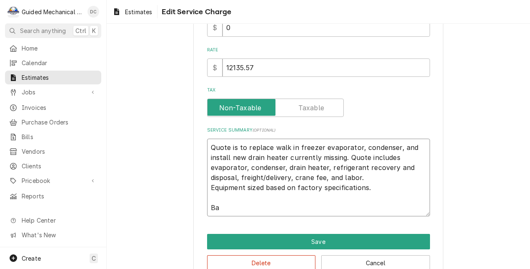
type textarea "Quote is to replace walk in freezer evaporator, condenser, and install new drai…"
type textarea "x"
type textarea "Quote is to replace walk in freezer evaporator, condenser, and install new drai…"
type textarea "x"
type textarea "Quote is to replace walk in freezer evaporator, condenser, and install new drai…"
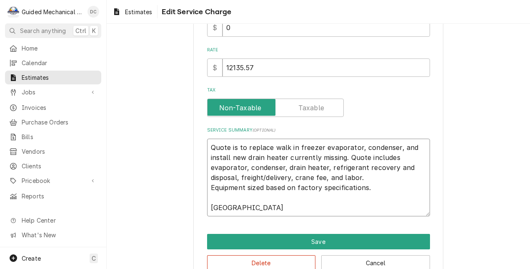
type textarea "x"
type textarea "Quote is to replace walk in freezer evaporator, condenser, and install new drai…"
type textarea "x"
type textarea "Quote is to replace walk in freezer evaporator, condenser, and install new drai…"
type textarea "x"
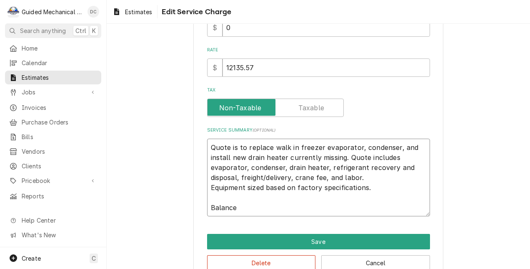
type textarea "Quote is to replace walk in freezer evaporator, condenser, and install new drai…"
type textarea "x"
type textarea "Quote is to replace walk in freezer evaporator, condenser, and install new drai…"
type textarea "x"
type textarea "Quote is to replace walk in freezer evaporator, condenser, and install new drai…"
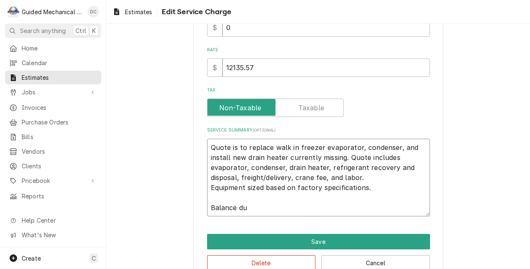
type textarea "x"
type textarea "Quote is to replace walk in freezer evaporator, condenser, and install new drai…"
type textarea "x"
type textarea "Quote is to replace walk in freezer evaporator, condenser, and install new drai…"
type textarea "x"
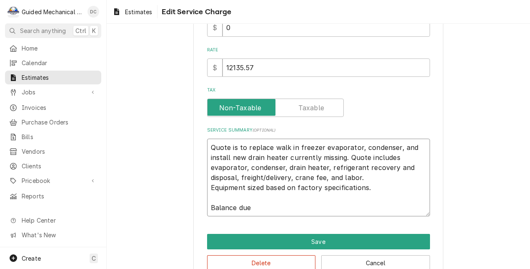
type textarea "Quote is to replace walk in freezer evaporator, condenser, and install new drai…"
type textarea "x"
type textarea "Quote is to replace walk in freezer evaporator, condenser, and install new drai…"
type textarea "x"
type textarea "Quote is to replace walk in freezer evaporator, condenser, and install new drai…"
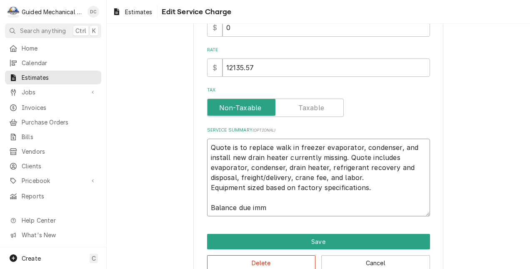
type textarea "x"
type textarea "Quote is to replace walk in freezer evaporator, condenser, and install new drai…"
type textarea "x"
type textarea "Quote is to replace walk in freezer evaporator, condenser, and install new drai…"
type textarea "x"
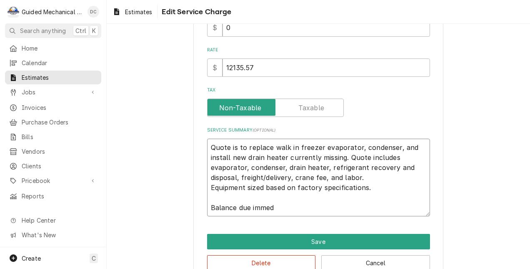
type textarea "Quote is to replace walk in freezer evaporator, condenser, and install new drai…"
type textarea "x"
type textarea "Quote is to replace walk in freezer evaporator, condenser, and install new drai…"
type textarea "x"
type textarea "Quote is to replace walk in freezer evaporator, condenser, and install new drai…"
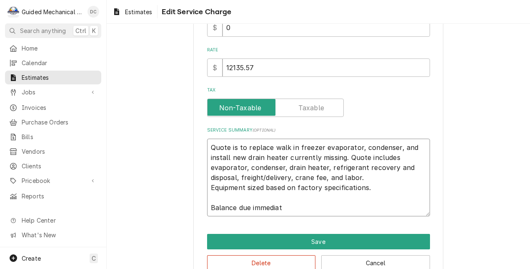
type textarea "x"
type textarea "Quote is to replace walk in freezer evaporator, condenser, and install new drai…"
type textarea "x"
type textarea "Quote is to replace walk in freezer evaporator, condenser, and install new drai…"
type textarea "x"
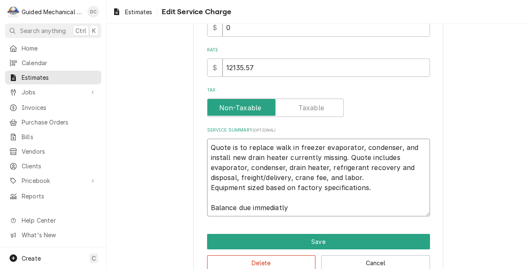
type textarea "Quote is to replace walk in freezer evaporator, condenser, and install new drai…"
type textarea "x"
type textarea "Quote is to replace walk in freezer evaporator, condenser, and install new drai…"
type textarea "x"
type textarea "Quote is to replace walk in freezer evaporator, condenser, and install new drai…"
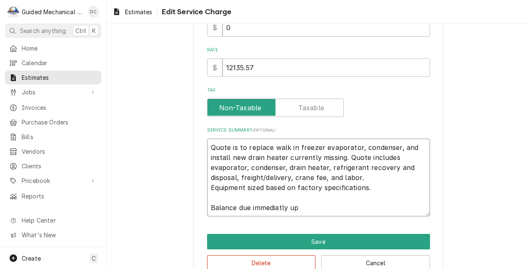
type textarea "x"
type textarea "Quote is to replace walk in freezer evaporator, condenser, and install new drai…"
type textarea "x"
type textarea "Quote is to replace walk in freezer evaporator, condenser, and install new drai…"
type textarea "x"
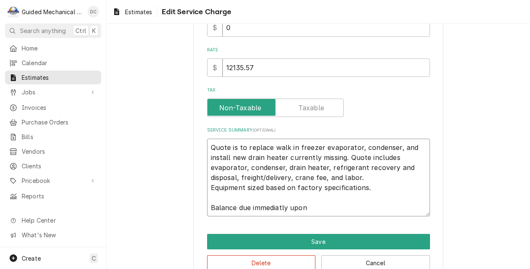
type textarea "Quote is to replace walk in freezer evaporator, condenser, and install new drai…"
type textarea "x"
type textarea "Quote is to replace walk in freezer evaporator, condenser, and install new drai…"
type textarea "x"
type textarea "Quote is to replace walk in freezer evaporator, condenser, and install new drai…"
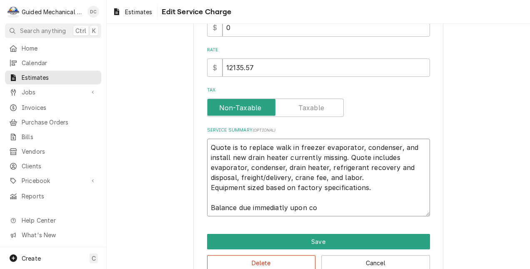
type textarea "x"
type textarea "Quote is to replace walk in freezer evaporator, condenser, and install new drai…"
type textarea "x"
type textarea "Quote is to replace walk in freezer evaporator, condenser, and install new drai…"
type textarea "x"
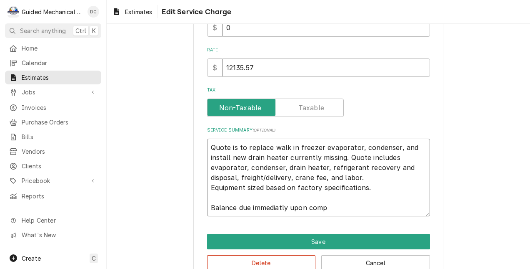
type textarea "Quote is to replace walk in freezer evaporator, condenser, and install new drai…"
type textarea "x"
type textarea "Quote is to replace walk in freezer evaporator, condenser, and install new drai…"
type textarea "x"
type textarea "Quote is to replace walk in freezer evaporator, condenser, and install new drai…"
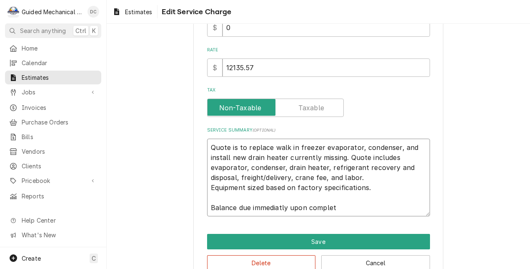
type textarea "x"
type textarea "Quote is to replace walk in freezer evaporator, condenser, and install new drai…"
type textarea "x"
type textarea "Quote is to replace walk in freezer evaporator, condenser, and install new drai…"
type textarea "x"
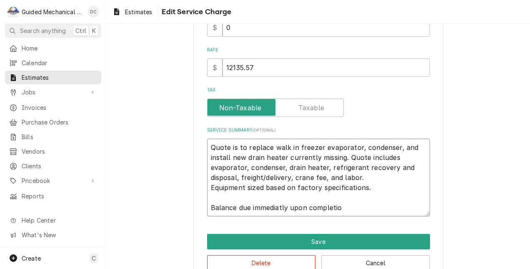
type textarea "Quote is to replace walk in freezer evaporator, condenser, and install new drai…"
type textarea "x"
type textarea "Quote is to replace walk in freezer evaporator, condenser, and install new drai…"
type textarea "x"
type textarea "Quote is to replace walk in freezer evaporator, condenser, and install new drai…"
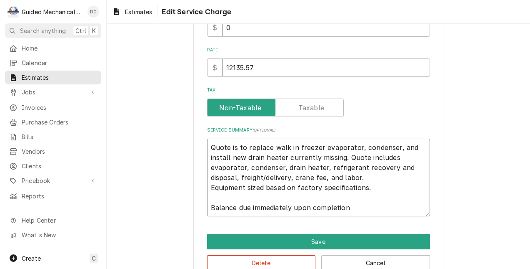
type textarea "x"
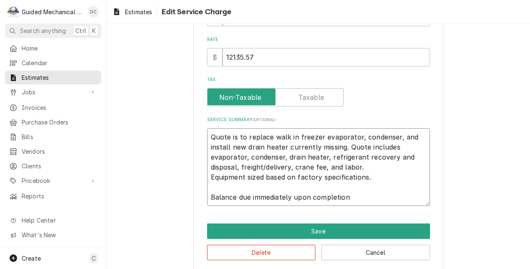
scroll to position [176, 0]
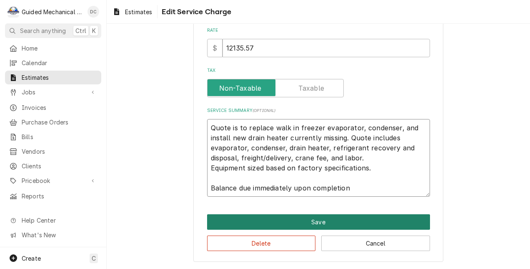
type textarea "Quote is to replace walk in freezer evaporator, condenser, and install new drai…"
click at [389, 218] on button "Save" at bounding box center [318, 221] width 223 height 15
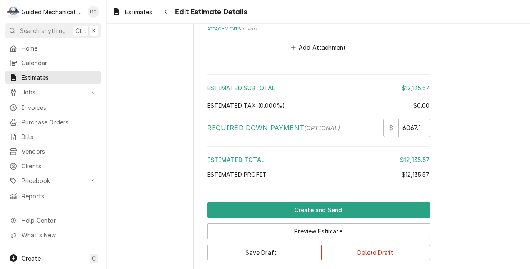
scroll to position [1074, 0]
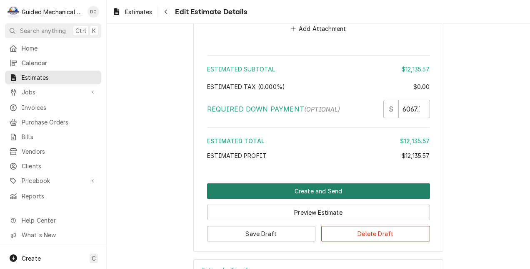
click at [415, 187] on button "Create and Send" at bounding box center [318, 190] width 223 height 15
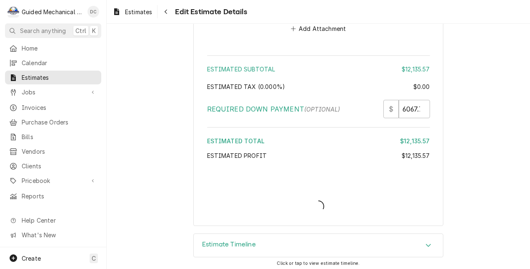
type textarea "x"
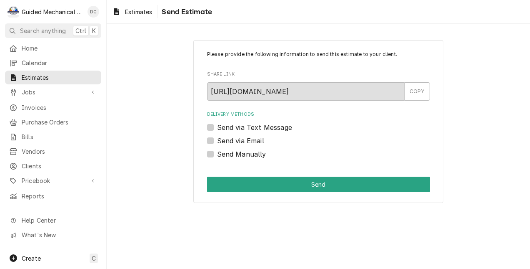
click at [217, 128] on label "Send via Text Message" at bounding box center [254, 127] width 75 height 10
click at [217, 128] on input "Send via Text Message" at bounding box center [328, 131] width 223 height 18
checkbox input "true"
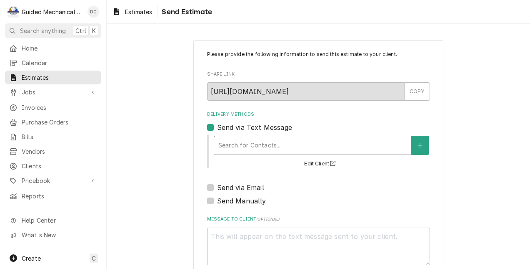
click at [219, 141] on div "Delivery Methods" at bounding box center [312, 145] width 188 height 15
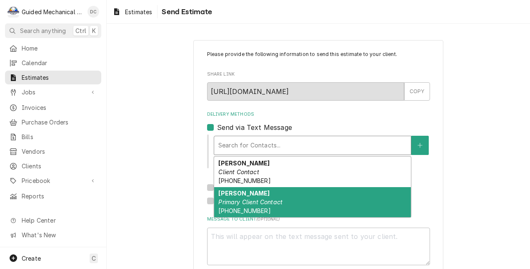
click at [242, 199] on em "Primary Client Contact" at bounding box center [250, 201] width 64 height 7
type textarea "x"
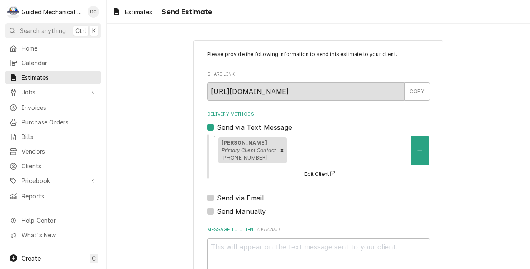
click at [217, 197] on label "Send via Email" at bounding box center [240, 198] width 47 height 10
click at [217, 197] on input "Send via Email" at bounding box center [328, 202] width 223 height 18
checkbox input "true"
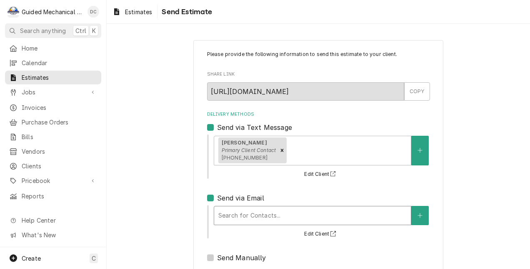
click at [247, 217] on div "Delivery Methods" at bounding box center [312, 215] width 188 height 15
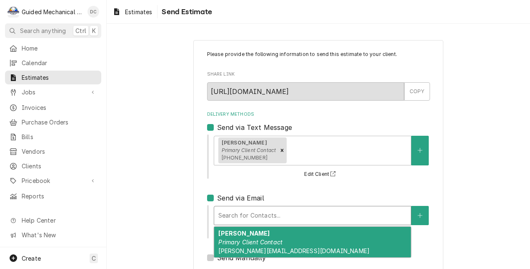
click at [271, 244] on em "Primary Client Contact" at bounding box center [250, 241] width 64 height 7
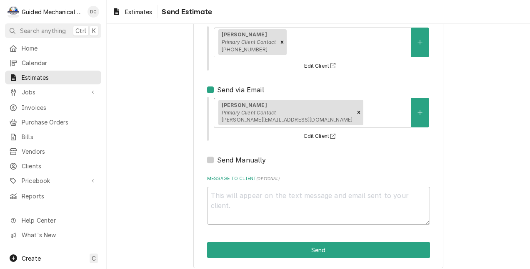
scroll to position [115, 0]
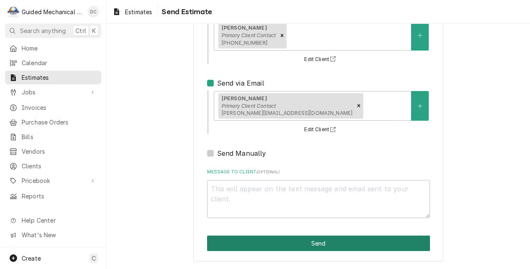
click at [341, 244] on button "Send" at bounding box center [318, 242] width 223 height 15
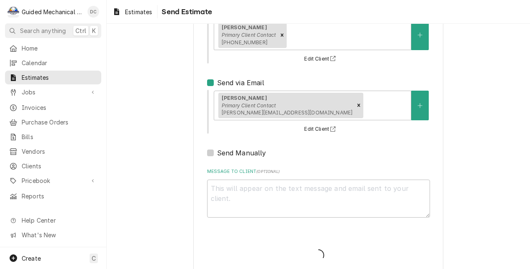
type textarea "x"
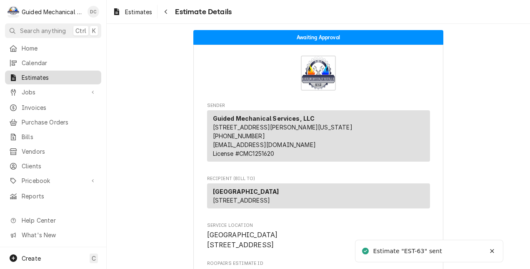
click at [96, 75] on span "Estimates" at bounding box center [59, 77] width 75 height 9
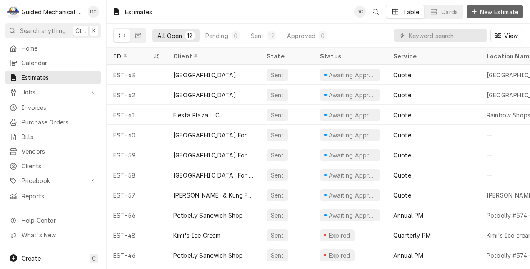
click at [503, 12] on span "New Estimate" at bounding box center [500, 12] width 42 height 9
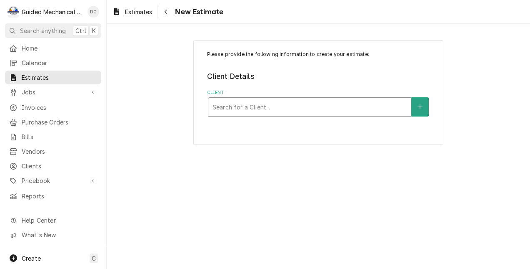
click at [306, 109] on div "Client" at bounding box center [310, 106] width 194 height 15
type input "pell"
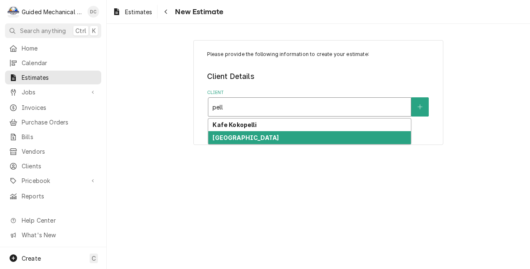
click at [241, 140] on strong "[GEOGRAPHIC_DATA]" at bounding box center [246, 137] width 66 height 7
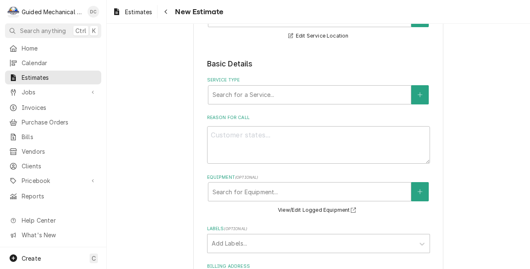
scroll to position [125, 0]
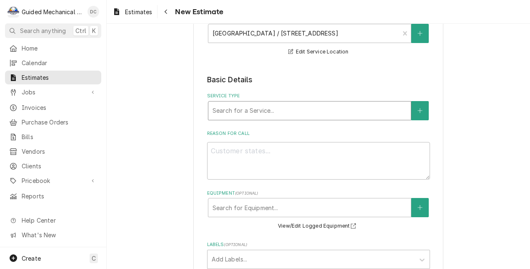
click at [310, 107] on div "Service Type" at bounding box center [310, 110] width 194 height 15
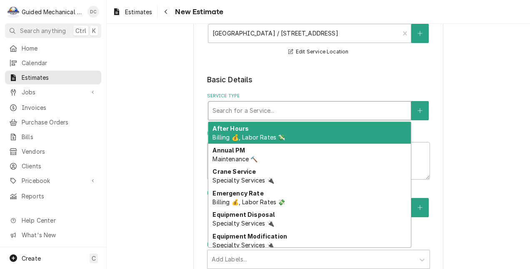
type textarea "x"
type input "q"
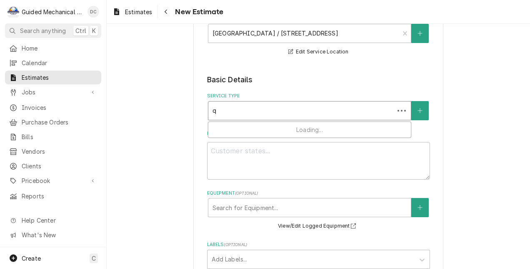
type textarea "x"
type input "qu"
type textarea "x"
type input "quo"
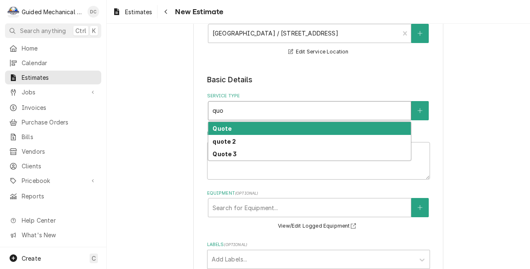
click at [294, 129] on div "Quote" at bounding box center [309, 128] width 203 height 13
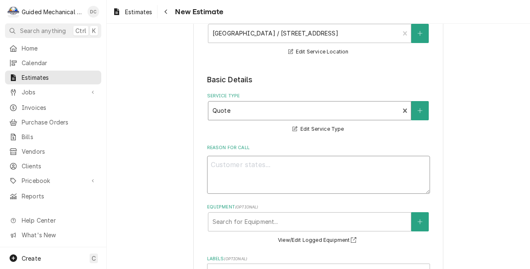
click at [307, 168] on textarea "Reason For Call" at bounding box center [318, 175] width 223 height 38
type textarea "x"
type textarea "W"
type textarea "x"
type textarea "Wa"
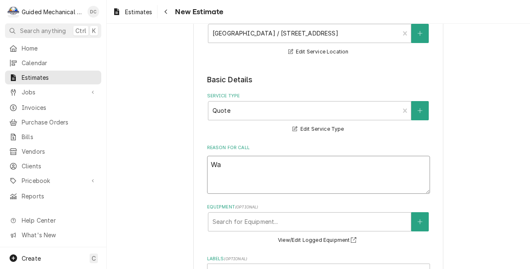
type textarea "x"
type textarea "Wal"
type textarea "x"
type textarea "Walk"
type textarea "x"
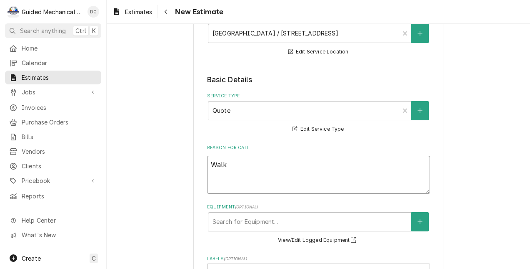
type textarea "Walk"
type textarea "x"
type textarea "Walk i"
type textarea "x"
type textarea "Walk in"
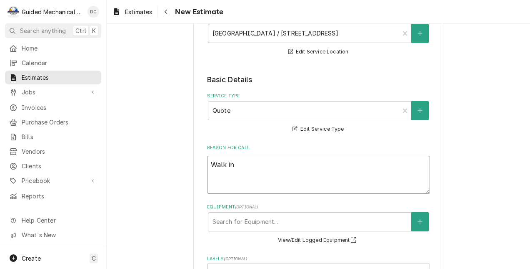
type textarea "x"
type textarea "Walk in"
type textarea "x"
type textarea "Walk in c"
type textarea "x"
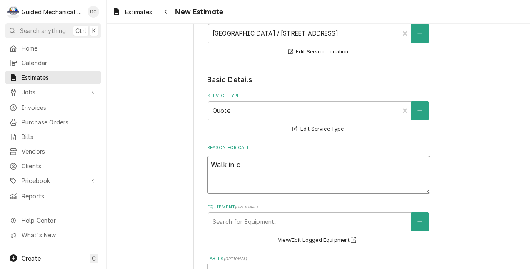
type textarea "Walk in co"
type textarea "x"
type textarea "Walk in coo"
type textarea "x"
type textarea "Walk in cool"
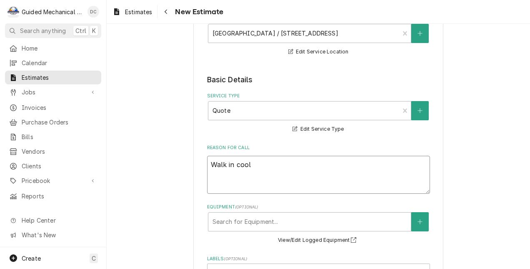
type textarea "x"
type textarea "Walk in coole"
type textarea "x"
type textarea "Walk in cooler"
type textarea "x"
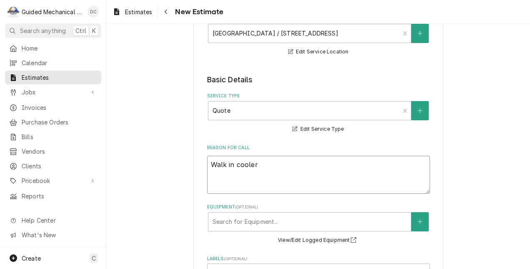
type textarea "Walk in cooler"
type textarea "x"
type textarea "Walk in cooler r"
type textarea "x"
type textarea "Walk in cooler re"
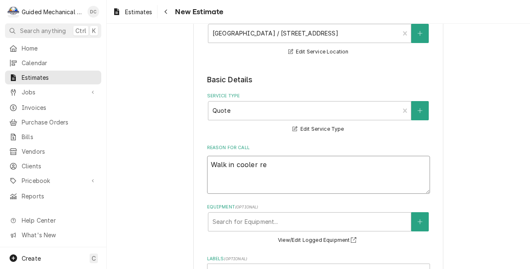
type textarea "x"
type textarea "Walk in cooler rep"
type textarea "x"
type textarea "Walk in cooler repl"
type textarea "x"
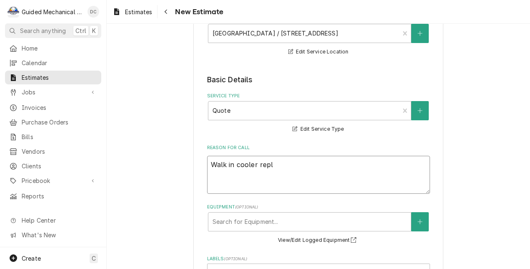
type textarea "Walk in cooler repla"
type textarea "x"
type textarea "Walk in cooler replac"
type textarea "x"
type textarea "Walk in cooler replace"
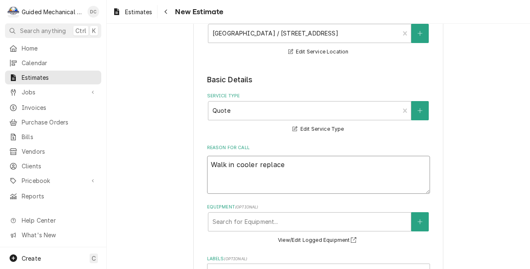
type textarea "x"
type textarea "Walk in cooler replacem"
type textarea "x"
type textarea "Walk in cooler replaceme"
type textarea "x"
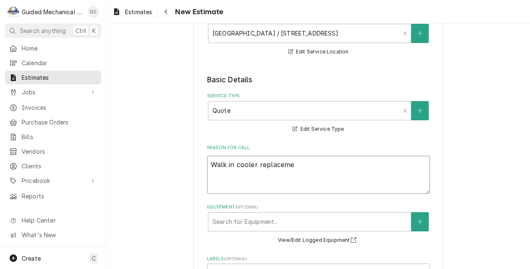
type textarea "Walk in cooler replacemen"
type textarea "x"
type textarea "Walk in cooler replacement"
type textarea "x"
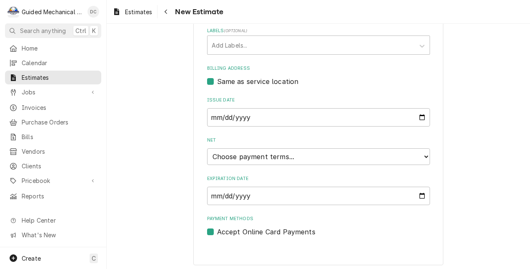
scroll to position [357, 0]
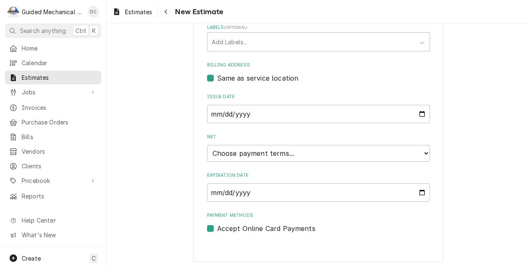
type textarea "Walk in cooler replacement"
click at [246, 153] on select "Choose payment terms... Same Day Net 7 Net 14 Net 21 Net 30 Net 45 Net 60 Net 90" at bounding box center [318, 153] width 223 height 17
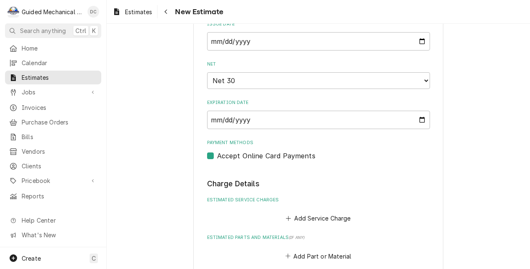
scroll to position [440, 0]
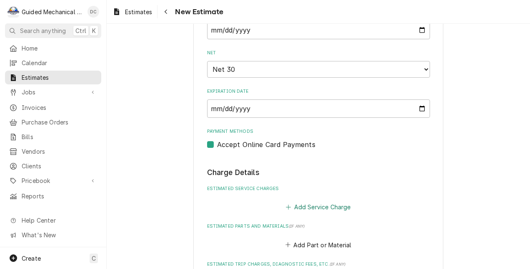
click at [291, 204] on button "Add Service Charge" at bounding box center [319, 207] width 68 height 12
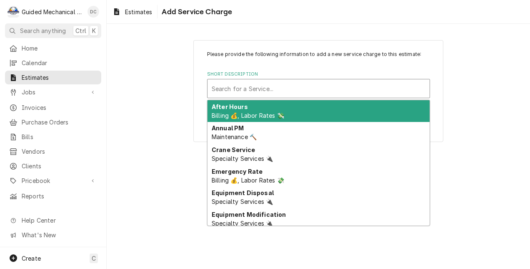
click at [270, 86] on div "Short Description" at bounding box center [319, 88] width 214 height 15
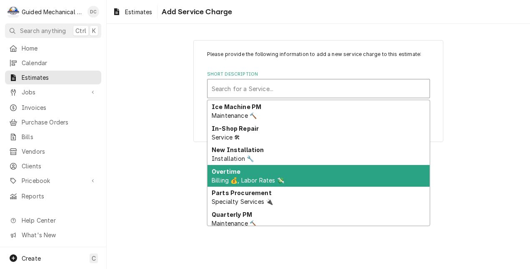
scroll to position [279, 0]
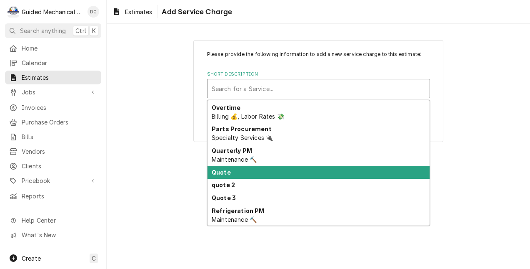
click at [281, 170] on div "Quote" at bounding box center [319, 172] width 222 height 13
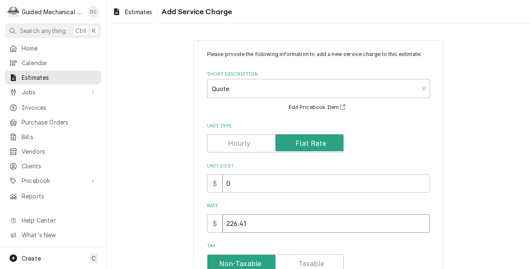
drag, startPoint x: 256, startPoint y: 220, endPoint x: 218, endPoint y: 219, distance: 37.5
click at [218, 219] on div "$ 226.41" at bounding box center [318, 223] width 223 height 18
type textarea "x"
type input "10"
type textarea "x"
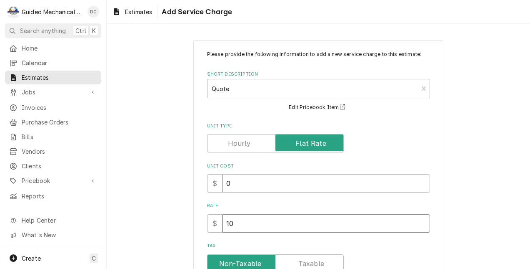
type input "105"
type textarea "x"
type input "1056"
type textarea "x"
type input "10562"
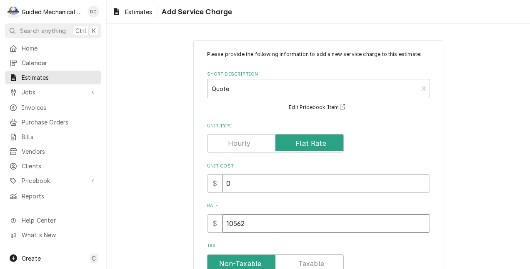
type textarea "x"
type input "10562.2"
type textarea "x"
type input "10562.2"
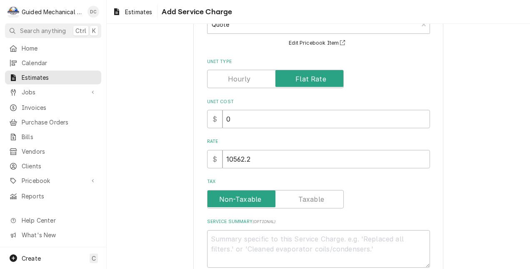
scroll to position [83, 0]
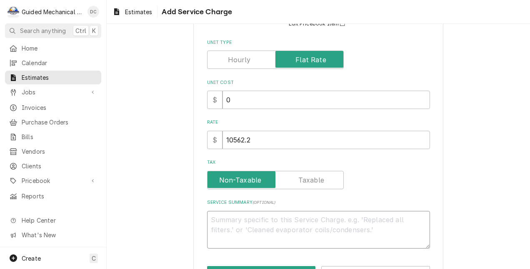
click at [285, 218] on textarea "Service Summary ( optional )" at bounding box center [318, 230] width 223 height 38
type textarea "x"
type textarea "C"
type textarea "x"
type textarea "Co"
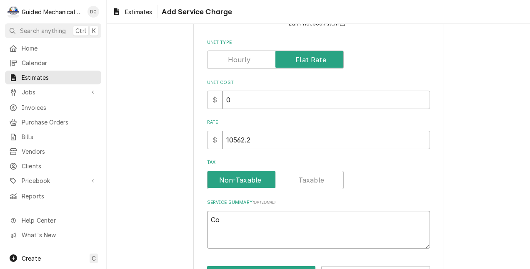
type textarea "x"
type textarea "Coo"
type textarea "x"
type textarea "Cool"
type textarea "x"
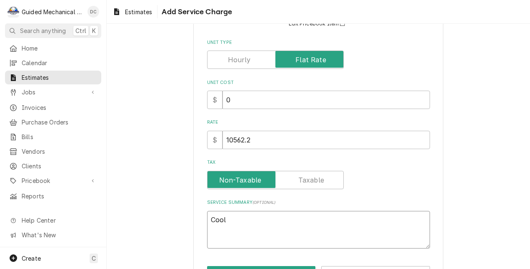
type textarea "Coole"
type textarea "x"
type textarea "Cooler"
type textarea "x"
type textarea "Coole"
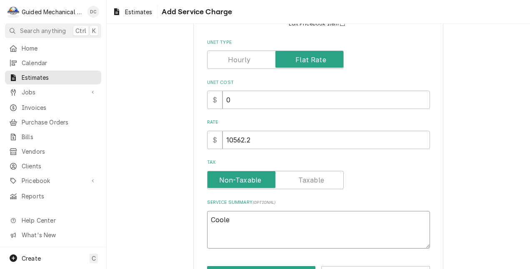
type textarea "x"
type textarea "Cool"
type textarea "x"
type textarea "Coo"
type textarea "x"
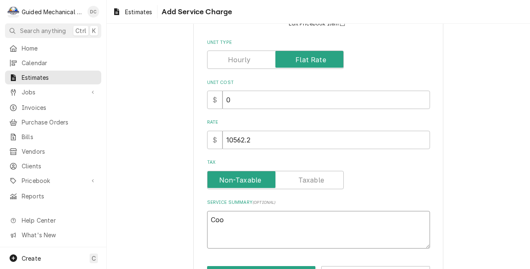
type textarea "Co"
type textarea "x"
type textarea "C"
type textarea "x"
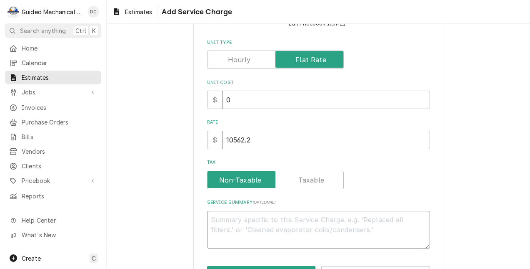
type textarea "Q"
type textarea "x"
type textarea "Qu"
type textarea "x"
type textarea "Quo"
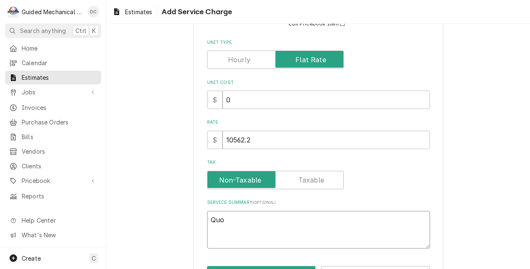
type textarea "x"
type textarea "Quot"
type textarea "x"
type textarea "Quote"
type textarea "x"
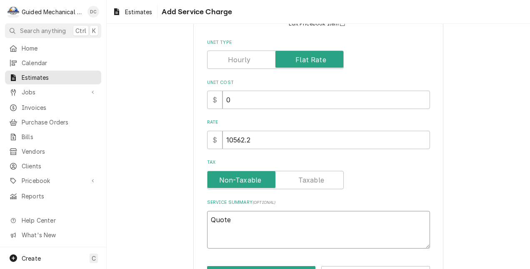
type textarea "Quote"
type textarea "x"
type textarea "Quote t"
type textarea "x"
type textarea "Quote to"
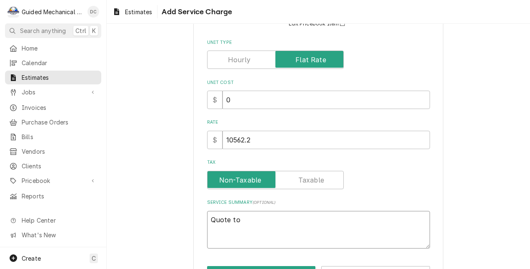
type textarea "x"
type textarea "Quote to"
type textarea "x"
type textarea "Quote to r"
type textarea "x"
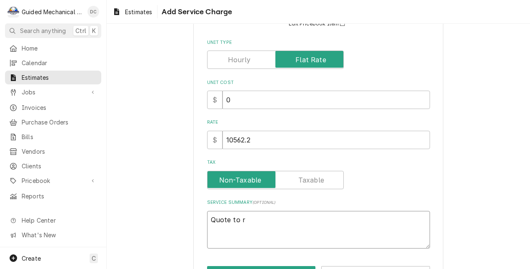
type textarea "Quote to re"
type textarea "x"
type textarea "Quote to rep"
type textarea "x"
type textarea "Quote to repl"
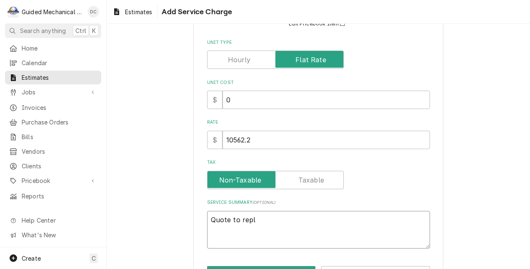
type textarea "x"
type textarea "Quote to repla"
type textarea "x"
type textarea "Quote to replac"
type textarea "x"
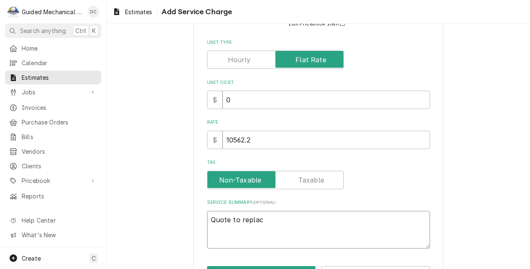
type textarea "Quote to replace"
type textarea "x"
type textarea "Quote to replace"
type textarea "x"
type textarea "Quote to replace w"
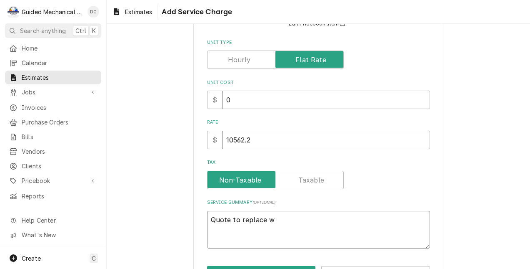
type textarea "x"
type textarea "Quote to replace wa"
type textarea "x"
type textarea "Quote to replace wal"
type textarea "x"
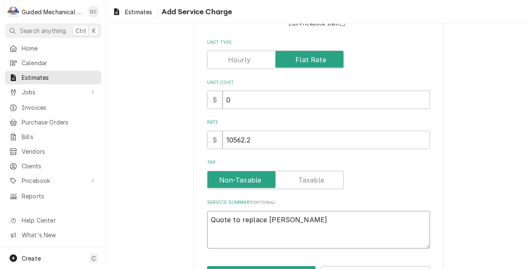
type textarea "Quote to replace walk"
type textarea "x"
type textarea "Quote to replace walk"
type textarea "x"
type textarea "Quote to replace walk i"
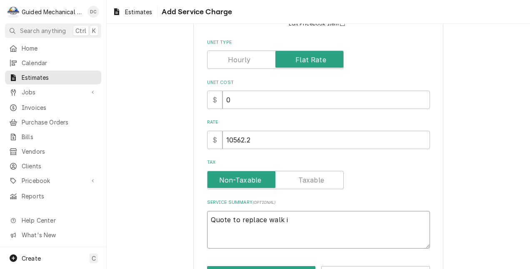
type textarea "x"
type textarea "Quote to replace walk in"
type textarea "x"
type textarea "Quote to replace walk in"
type textarea "x"
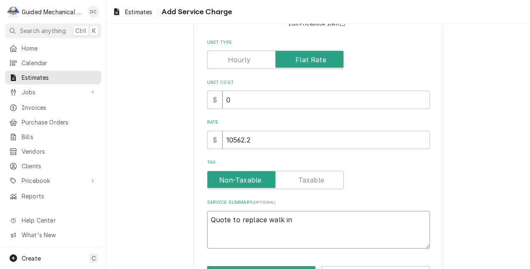
type textarea "Quote to replace walk in c"
type textarea "x"
type textarea "Quote to replace walk in co"
type textarea "x"
type textarea "Quote to replace walk in coo"
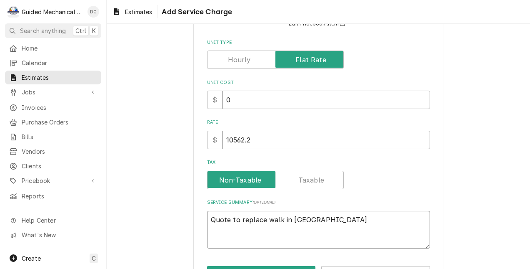
type textarea "x"
type textarea "Quote to replace walk in cool"
type textarea "x"
type textarea "Quote to replace walk in coole"
type textarea "x"
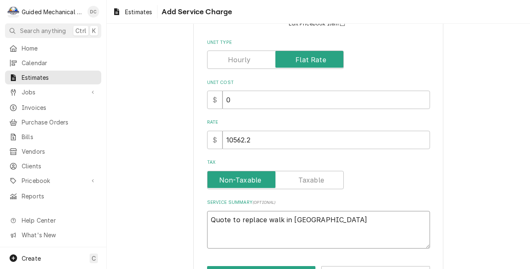
type textarea "Quote to replace walk in cooler"
type textarea "x"
type textarea "Quote to replace walk in cooler"
type textarea "x"
type textarea "Quote to replace walk in cooler e"
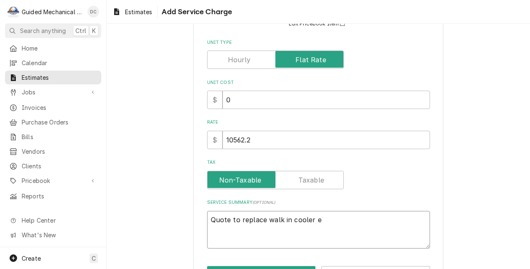
type textarea "x"
type textarea "Quote to replace walk in cooler ev"
type textarea "x"
type textarea "Quote to replace walk in cooler eva"
type textarea "x"
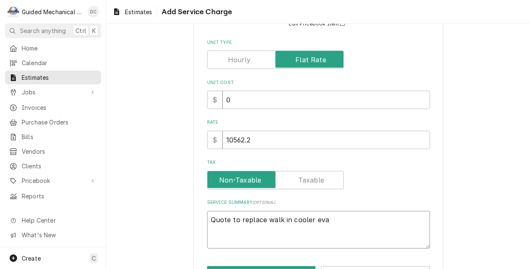
type textarea "Quote to replace walk in cooler evap"
type textarea "x"
type textarea "Quote to replace walk in cooler evapo"
type textarea "x"
type textarea "Quote to replace walk in cooler evapor"
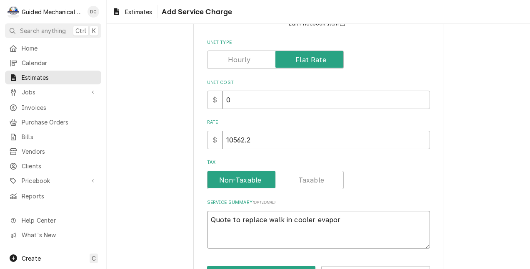
type textarea "x"
type textarea "Quote to replace walk in cooler evapora"
type textarea "x"
type textarea "Quote to replace walk in cooler evaporat"
type textarea "x"
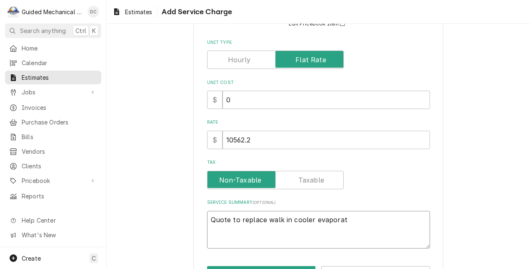
type textarea "Quote to replace walk in cooler evaporato"
type textarea "x"
type textarea "Quote to replace walk in cooler evaporator"
type textarea "x"
type textarea "Quote to replace walk in cooler evaporator"
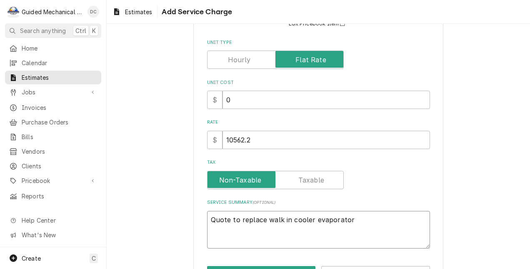
type textarea "x"
type textarea "Quote to replace walk in cooler evaporator a"
type textarea "x"
type textarea "Quote to replace walk in cooler evaporator an"
type textarea "x"
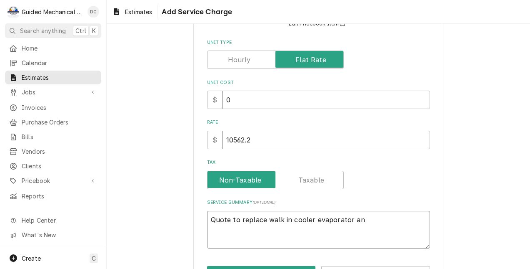
type textarea "Quote to replace walk in cooler evaporator and"
type textarea "x"
type textarea "Quote to replace walk in cooler evaporator and"
type textarea "x"
type textarea "Quote to replace walk in cooler evaporator and c"
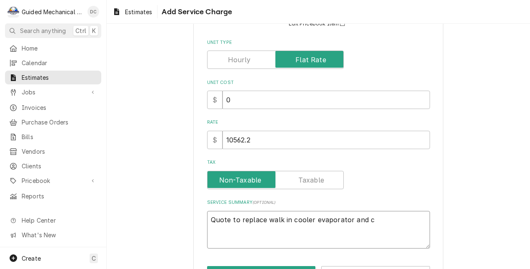
type textarea "x"
type textarea "Quote to replace walk in cooler evaporator and co"
type textarea "x"
type textarea "Quote to replace walk in cooler evaporator and con"
type textarea "x"
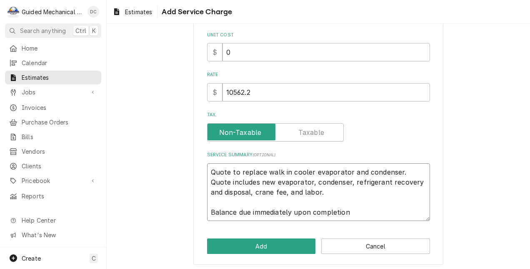
scroll to position [134, 0]
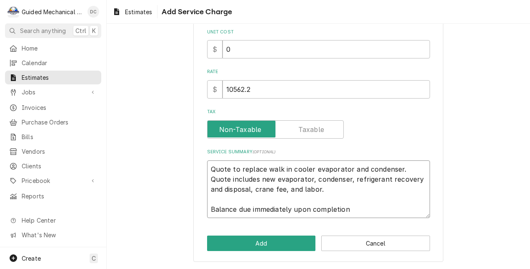
click at [309, 194] on textarea "Quote to replace walk in cooler evaporator and condenser. Quote includes new ev…" at bounding box center [318, 189] width 223 height 58
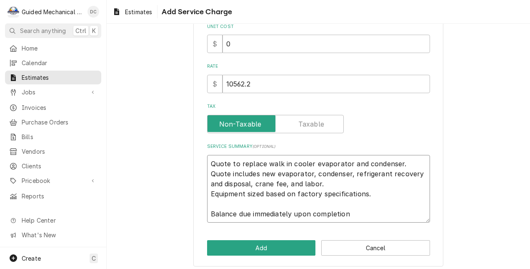
scroll to position [144, 0]
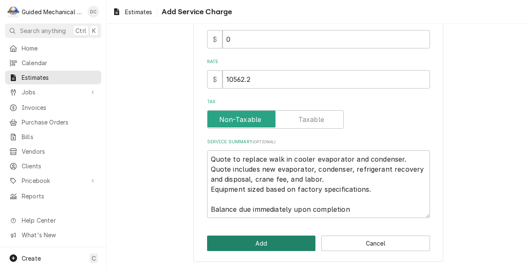
click at [291, 241] on button "Add" at bounding box center [261, 242] width 109 height 15
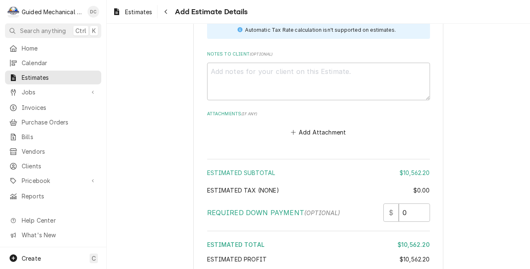
scroll to position [972, 0]
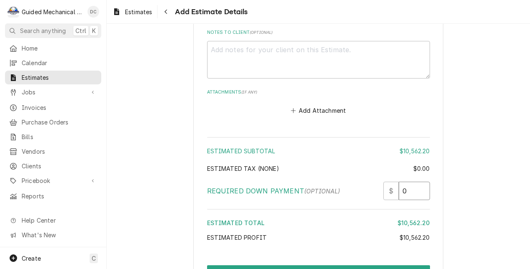
drag, startPoint x: 414, startPoint y: 194, endPoint x: 390, endPoint y: 191, distance: 24.3
click at [390, 191] on div "$ 0" at bounding box center [407, 190] width 47 height 18
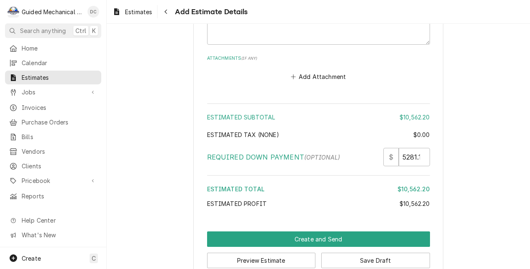
scroll to position [1014, 0]
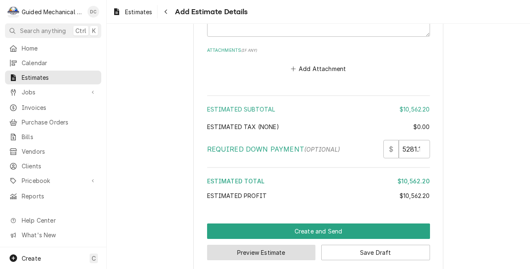
click at [241, 249] on button "Preview Estimate" at bounding box center [261, 251] width 109 height 15
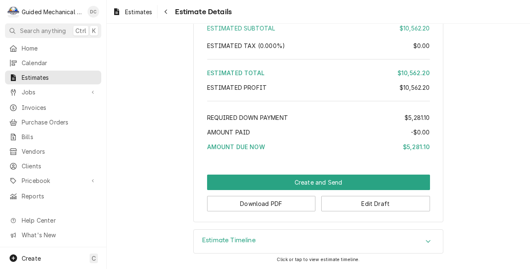
scroll to position [839, 0]
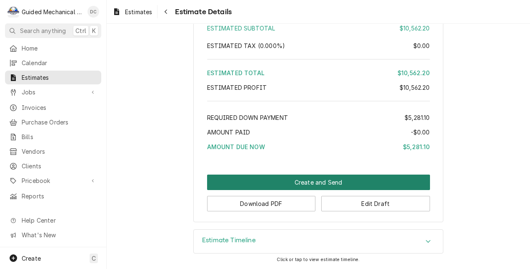
click at [316, 183] on button "Create and Send" at bounding box center [318, 181] width 223 height 15
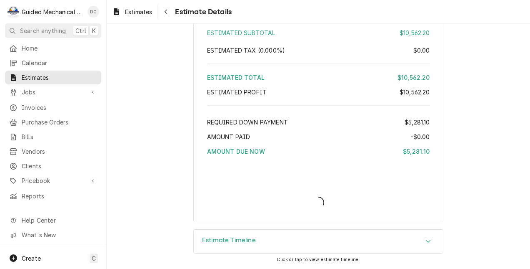
scroll to position [834, 0]
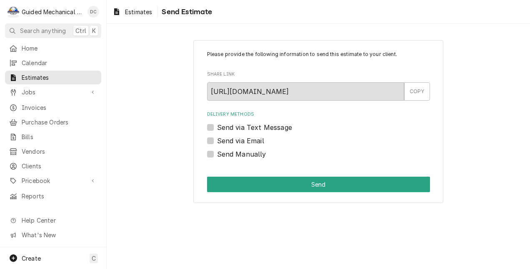
click at [217, 126] on label "Send via Text Message" at bounding box center [254, 127] width 75 height 10
click at [217, 126] on input "Send via Text Message" at bounding box center [328, 131] width 223 height 18
checkbox input "true"
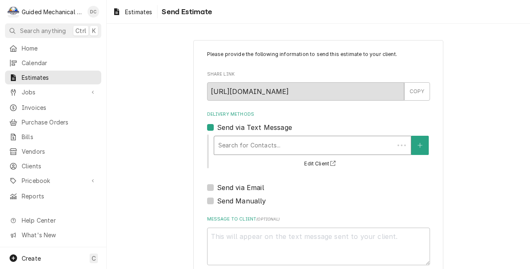
click at [222, 143] on div "Delivery Methods" at bounding box center [304, 145] width 172 height 15
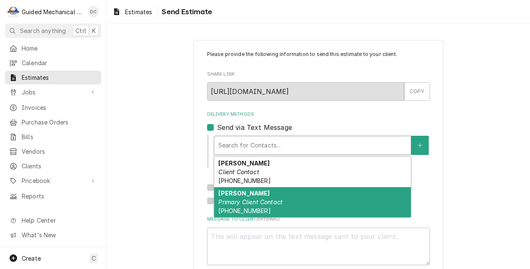
click at [237, 196] on div "[PERSON_NAME] Primary Client Contact [PHONE_NUMBER]" at bounding box center [312, 202] width 197 height 30
type textarea "x"
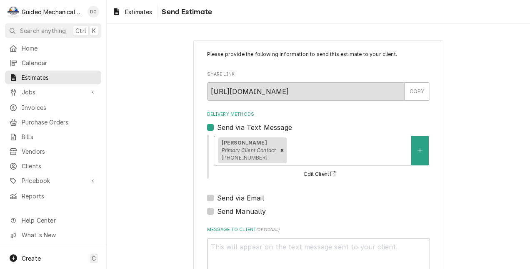
click at [217, 195] on label "Send via Email" at bounding box center [240, 198] width 47 height 10
click at [217, 195] on input "Send via Email" at bounding box center [328, 202] width 223 height 18
checkbox input "true"
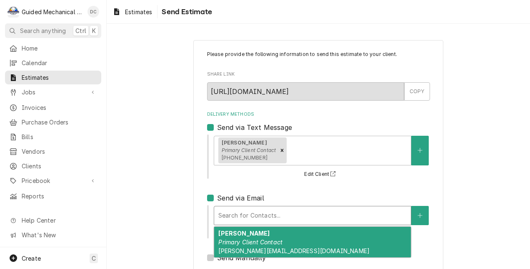
click at [232, 208] on div "Delivery Methods" at bounding box center [312, 215] width 188 height 15
click at [246, 255] on div "[PERSON_NAME] Primary Client Contact [PERSON_NAME][EMAIL_ADDRESS][DOMAIN_NAME]" at bounding box center [312, 241] width 197 height 30
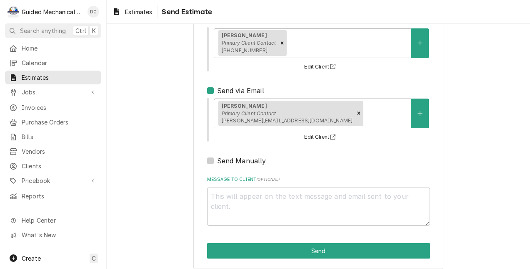
scroll to position [115, 0]
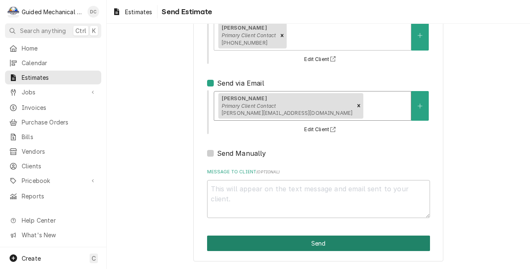
click at [367, 241] on button "Send" at bounding box center [318, 242] width 223 height 15
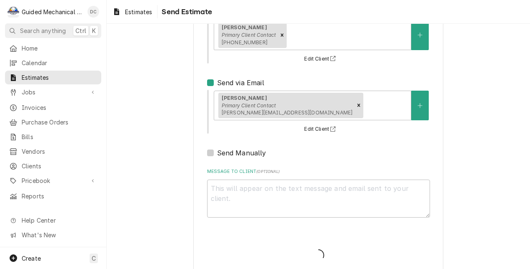
type textarea "x"
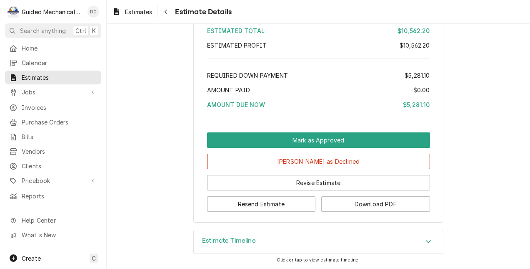
scroll to position [910, 0]
click at [56, 29] on span "Search anything" at bounding box center [43, 30] width 46 height 9
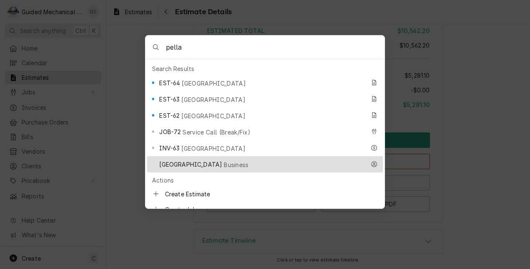
type input "pella"
click at [224, 160] on span "Business" at bounding box center [236, 164] width 25 height 9
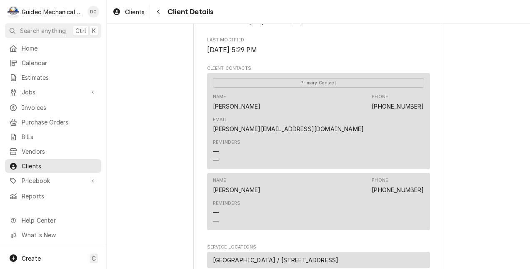
scroll to position [250, 0]
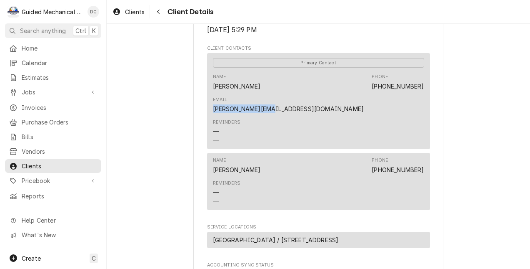
drag, startPoint x: 364, startPoint y: 95, endPoint x: 427, endPoint y: 100, distance: 63.2
click at [427, 100] on div "Primary Contact Name [PERSON_NAME] Phone [PHONE_NUMBER] Email [PERSON_NAME][EMA…" at bounding box center [318, 101] width 223 height 96
copy link "[PERSON_NAME][EMAIL_ADDRESS][DOMAIN_NAME]"
